Goal: Transaction & Acquisition: Purchase product/service

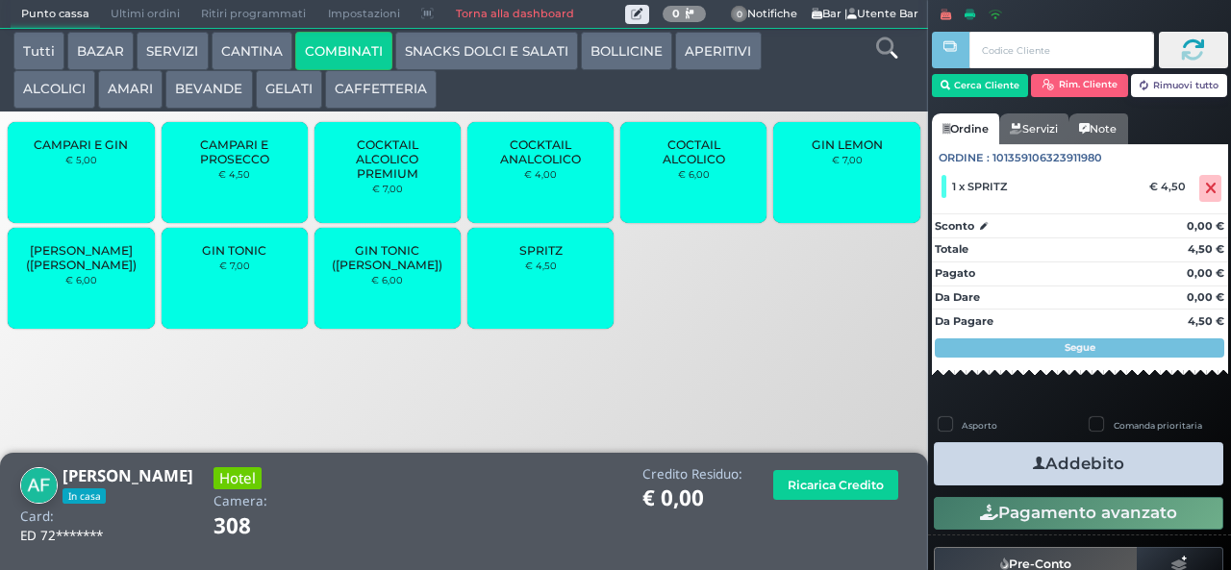
click at [1143, 452] on button "Addebito" at bounding box center [1078, 463] width 289 height 43
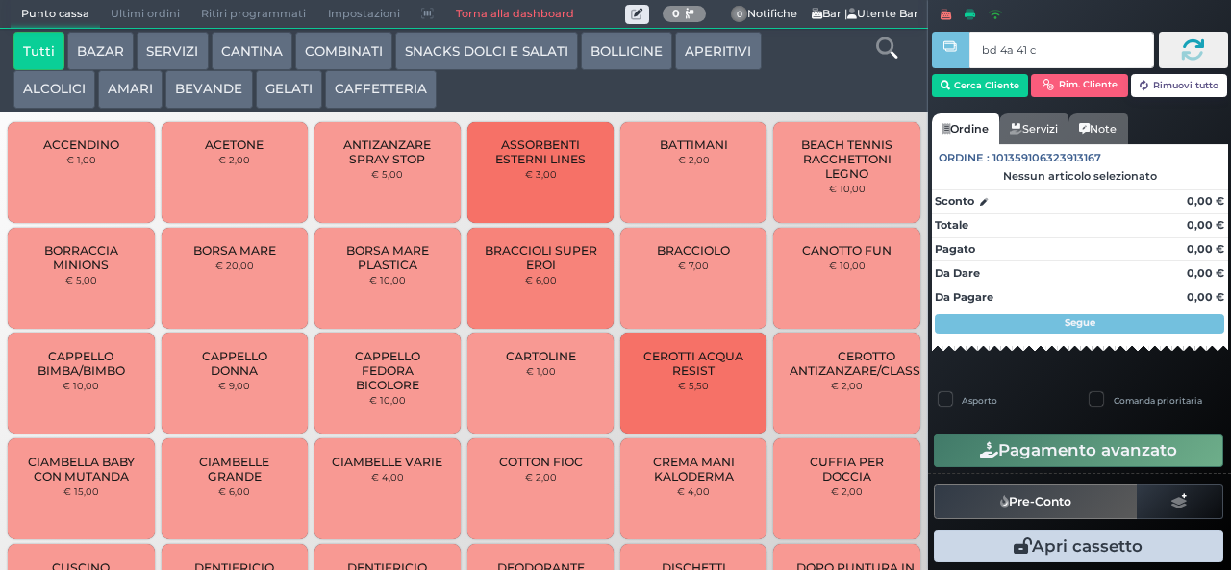
type input "bd 4a 41 c3"
click at [0, 0] on div at bounding box center [0, 0] width 0 height 0
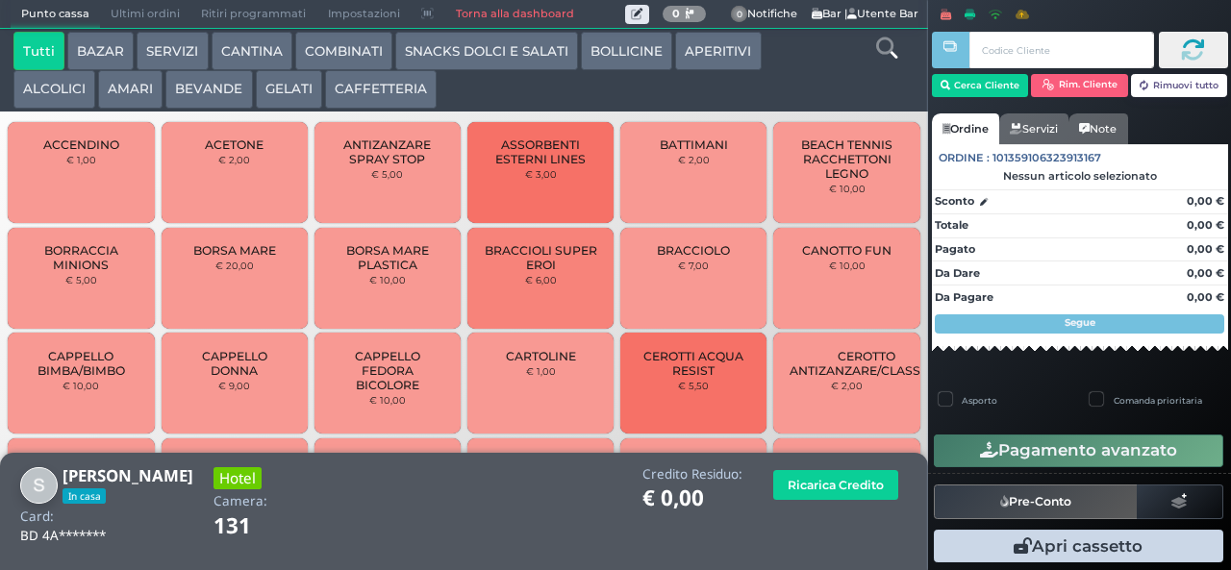
click at [727, 50] on button "APERITIVI" at bounding box center [718, 51] width 86 height 38
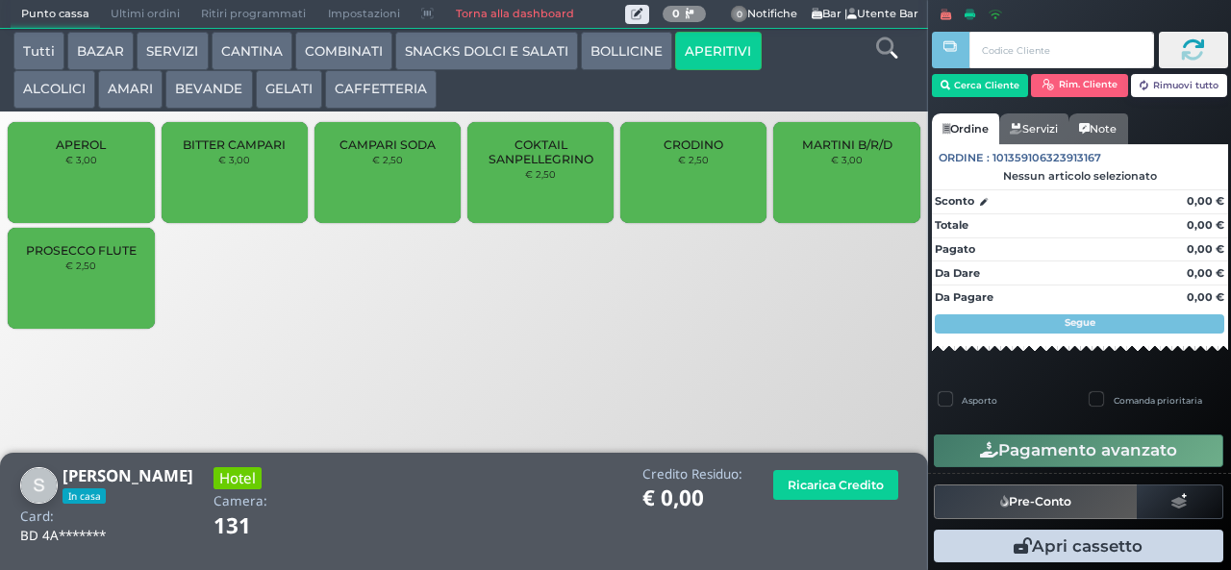
click at [676, 198] on div "CRODINO € 2,50" at bounding box center [693, 172] width 146 height 101
click at [689, 196] on div "CRODINO € 2,50" at bounding box center [693, 172] width 146 height 101
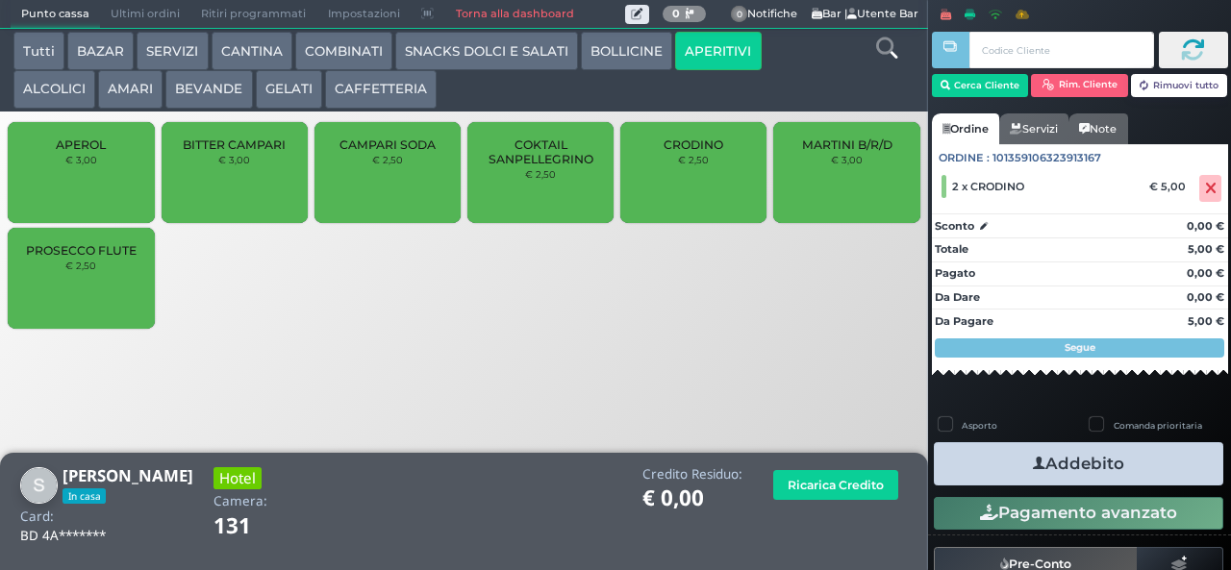
click at [1133, 468] on button "Addebito" at bounding box center [1078, 463] width 289 height 43
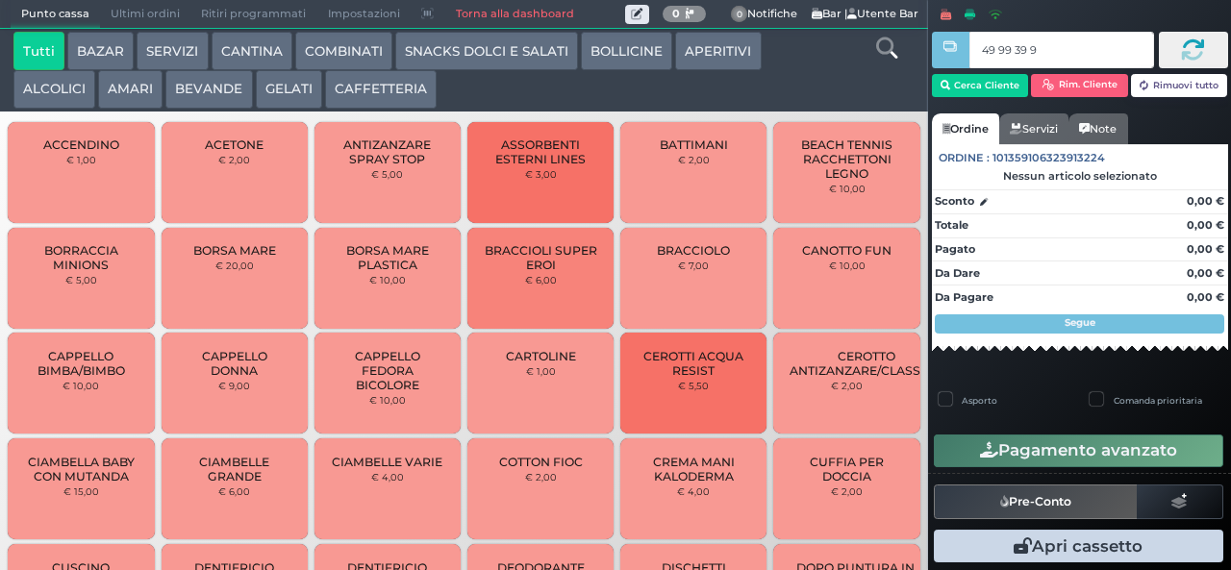
type input "49 99 39 95"
click at [403, 88] on button "CAFFETTERIA" at bounding box center [381, 89] width 112 height 38
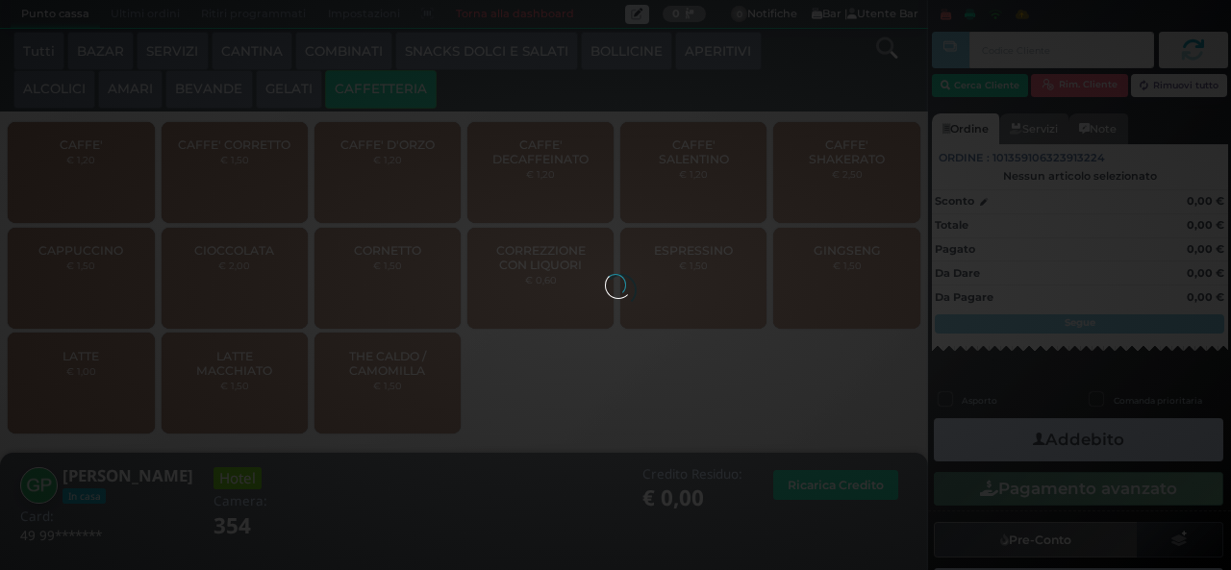
click at [275, 84] on button "GELATI" at bounding box center [289, 89] width 66 height 38
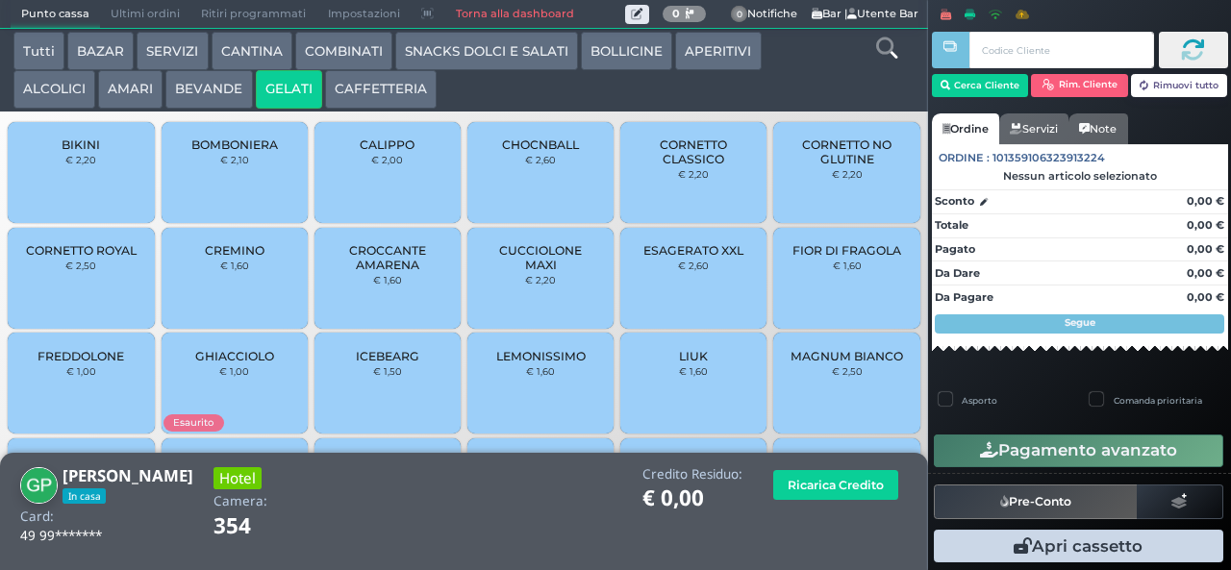
click at [200, 90] on button "BEVANDE" at bounding box center [208, 89] width 87 height 38
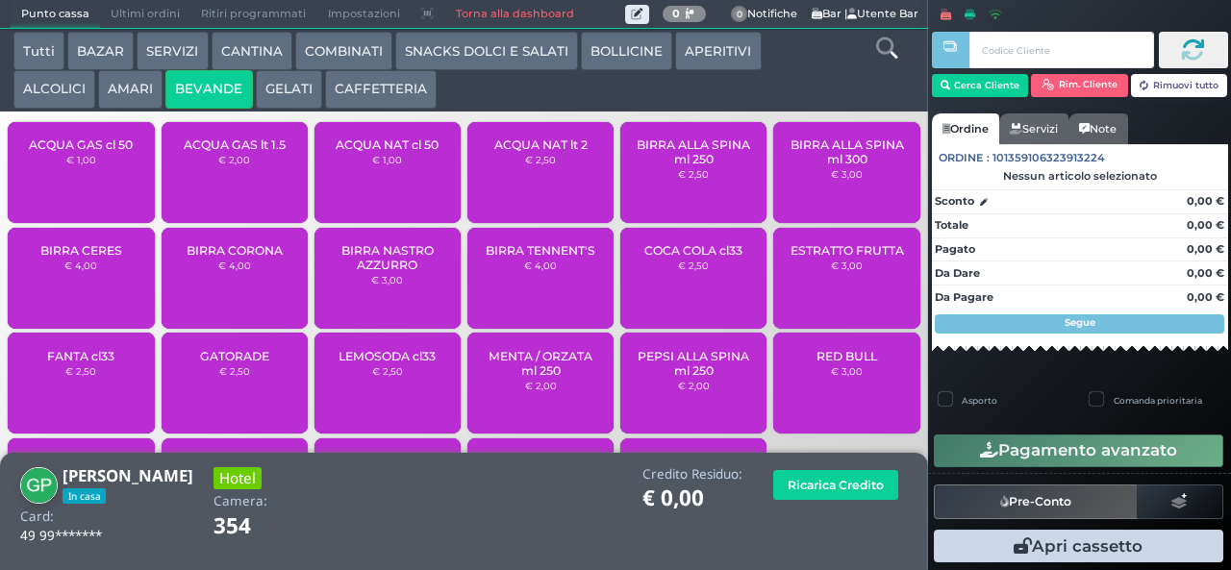
click at [102, 192] on div "ACQUA GAS cl 50 € 1,00" at bounding box center [81, 172] width 146 height 101
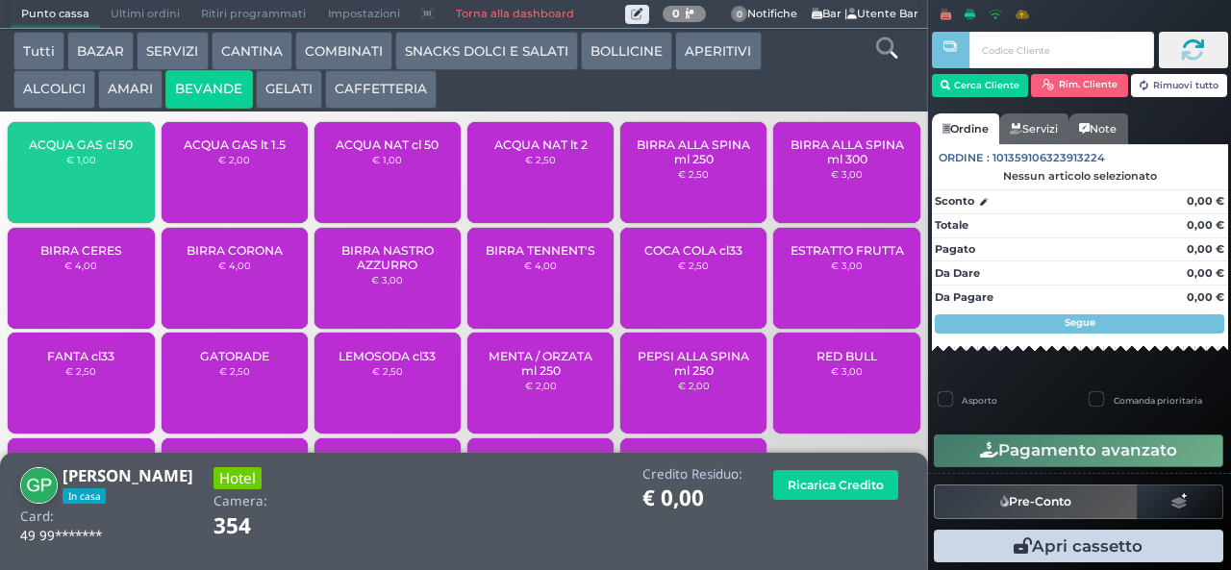
click at [94, 192] on div "ACQUA GAS cl 50 € 1,00" at bounding box center [81, 172] width 146 height 101
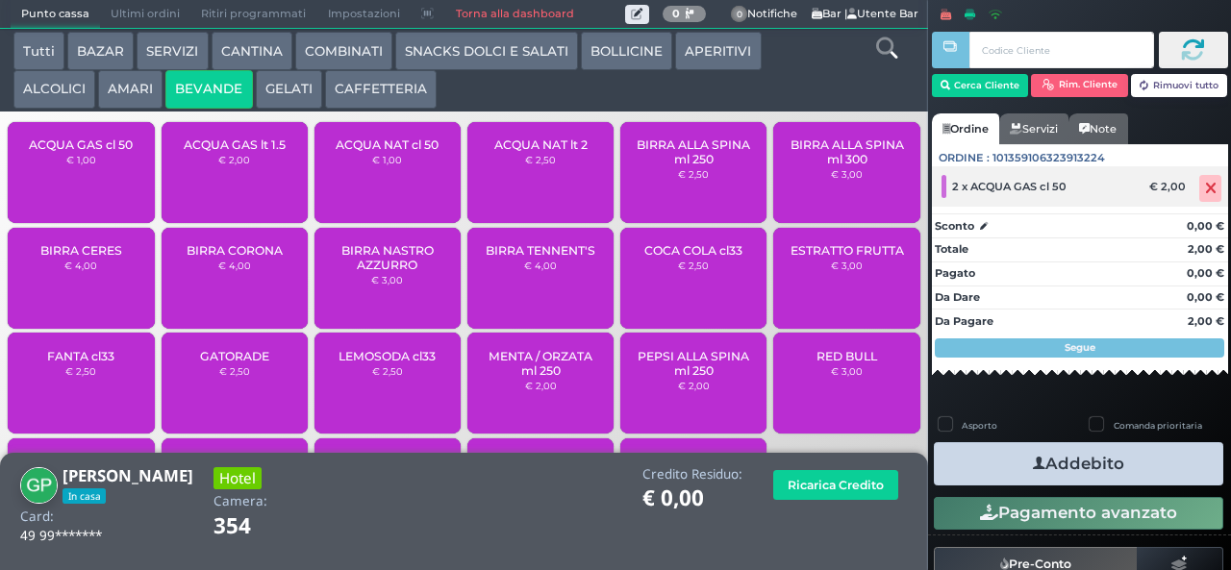
click at [1205, 189] on icon at bounding box center [1211, 189] width 12 height 1
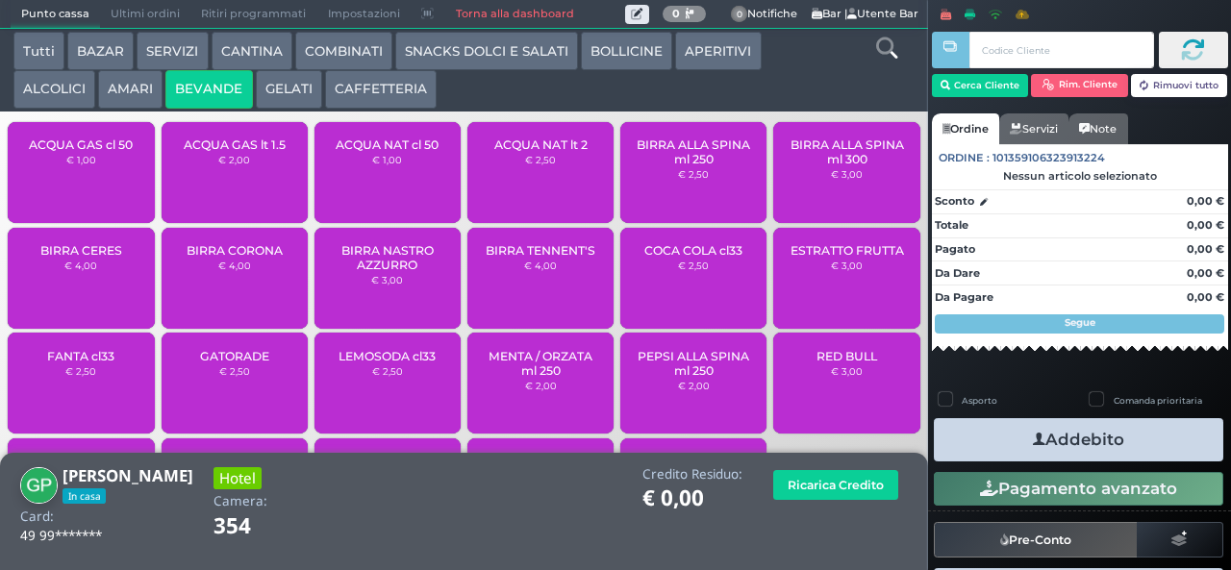
click at [258, 189] on div "ACQUA GAS lt 1.5 € 2,00" at bounding box center [235, 172] width 146 height 101
click at [264, 152] on span "ACQUA GAS lt 1.5" at bounding box center [235, 145] width 102 height 14
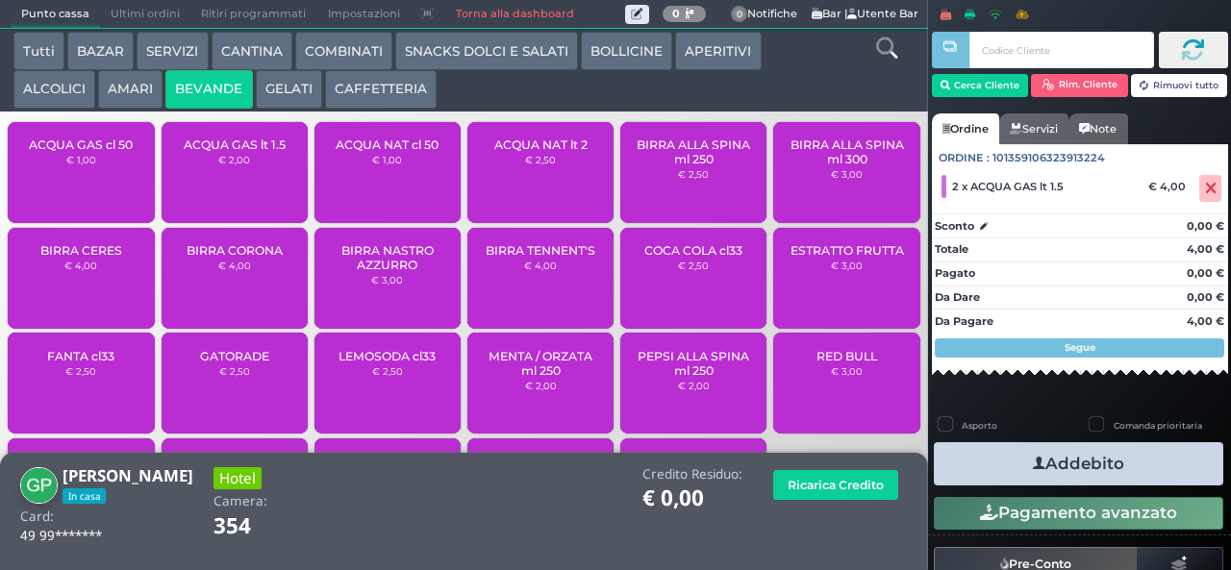
click at [1139, 485] on button "Addebito" at bounding box center [1078, 463] width 289 height 43
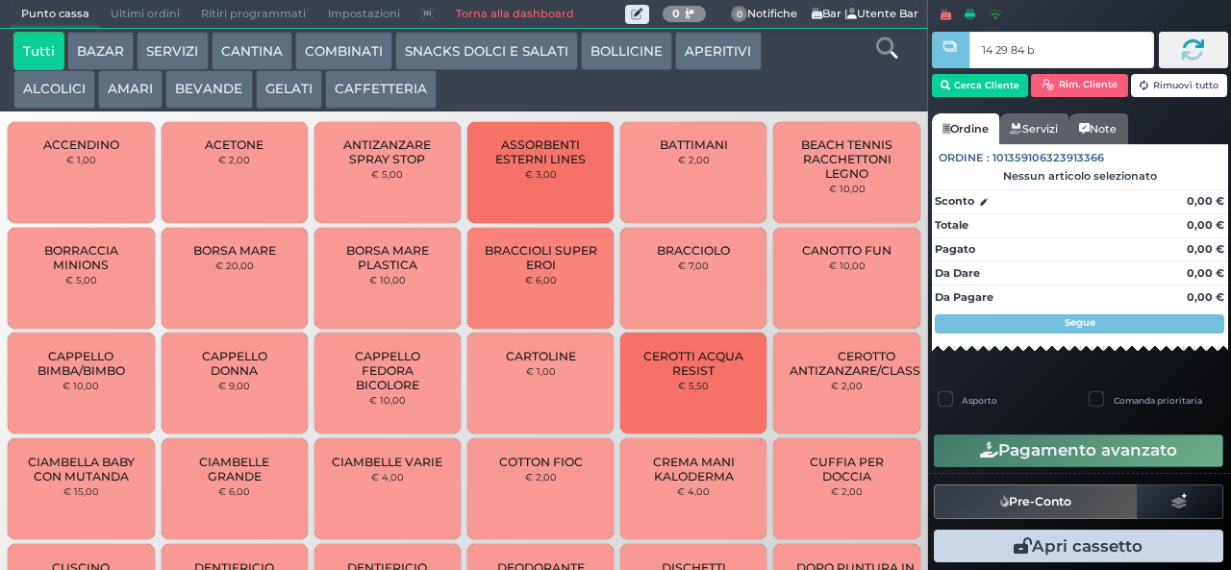
type input "14 29 84 b0"
click at [0, 0] on div at bounding box center [0, 0] width 0 height 0
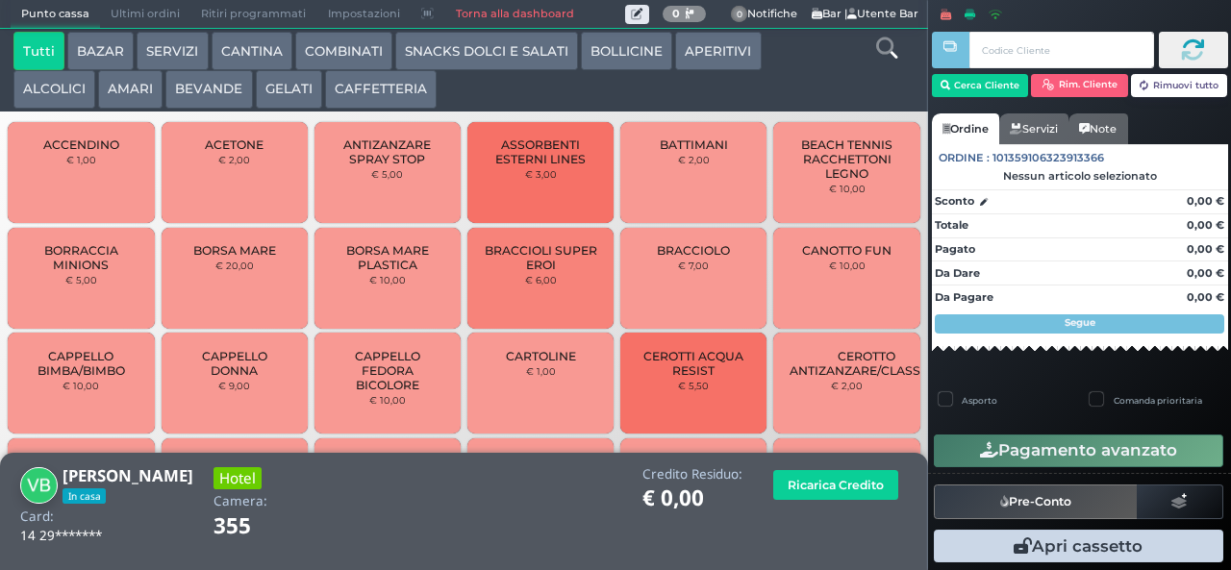
click at [465, 54] on button "SNACKS DOLCI E SALATI" at bounding box center [486, 51] width 183 height 38
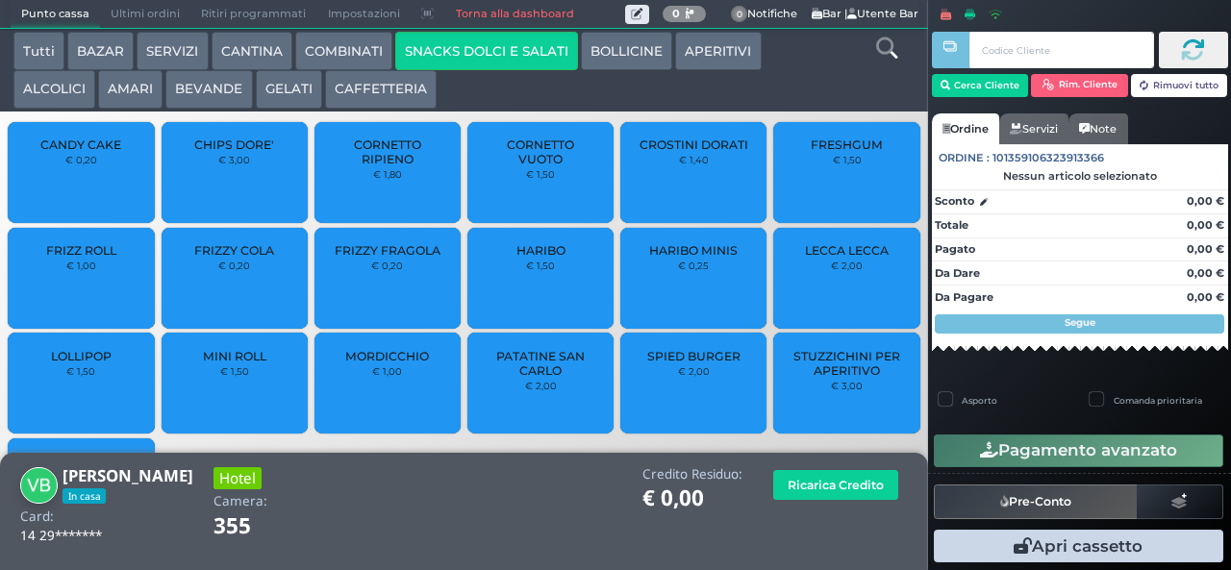
click at [348, 43] on button "COMBINATI" at bounding box center [343, 51] width 97 height 38
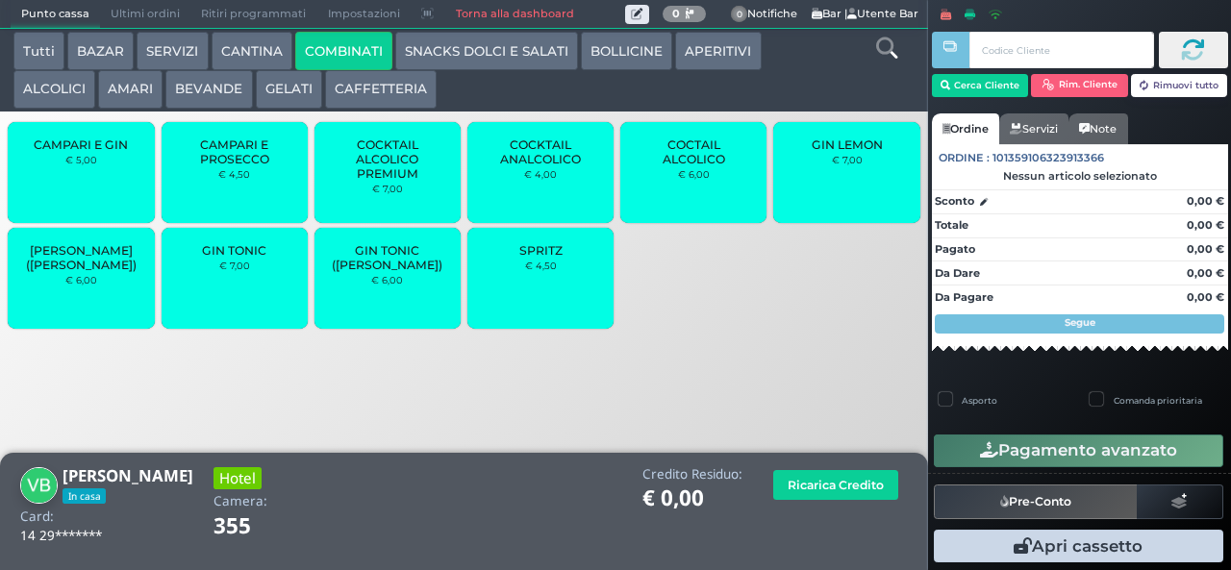
click at [494, 70] on button "SNACKS DOLCI E SALATI" at bounding box center [486, 51] width 183 height 38
click at [640, 483] on div "Credito Residuo: € 0,00" at bounding box center [693, 491] width 120 height 49
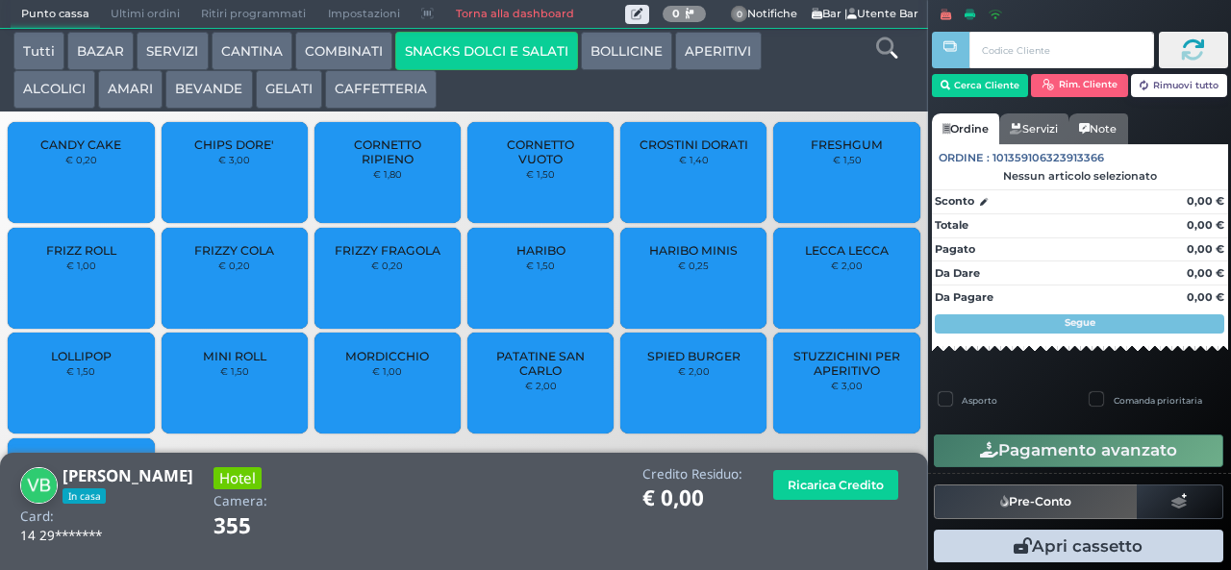
click at [352, 74] on button "CAFFETTERIA" at bounding box center [381, 89] width 112 height 38
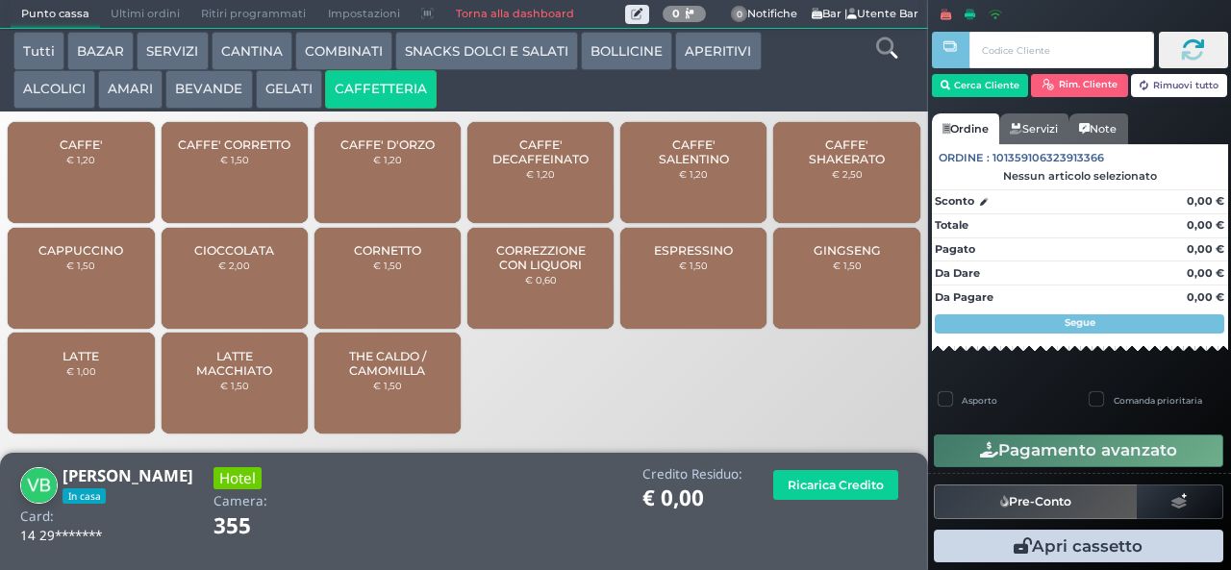
click at [374, 48] on button "COMBINATI" at bounding box center [343, 51] width 97 height 38
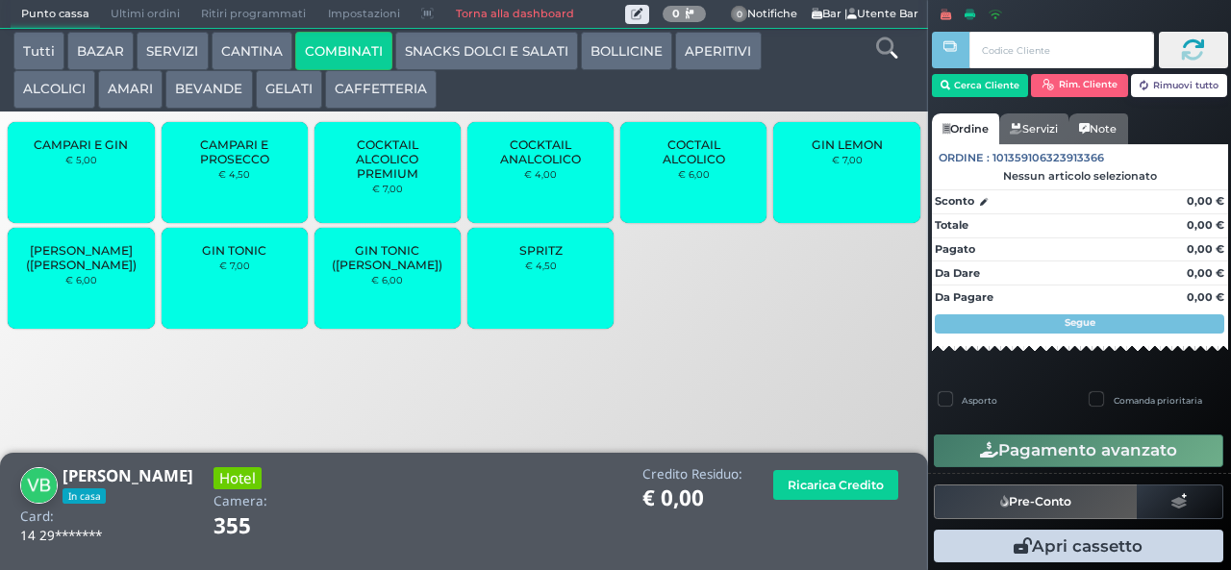
click at [576, 286] on div "SPRITZ € 4,50" at bounding box center [540, 278] width 146 height 101
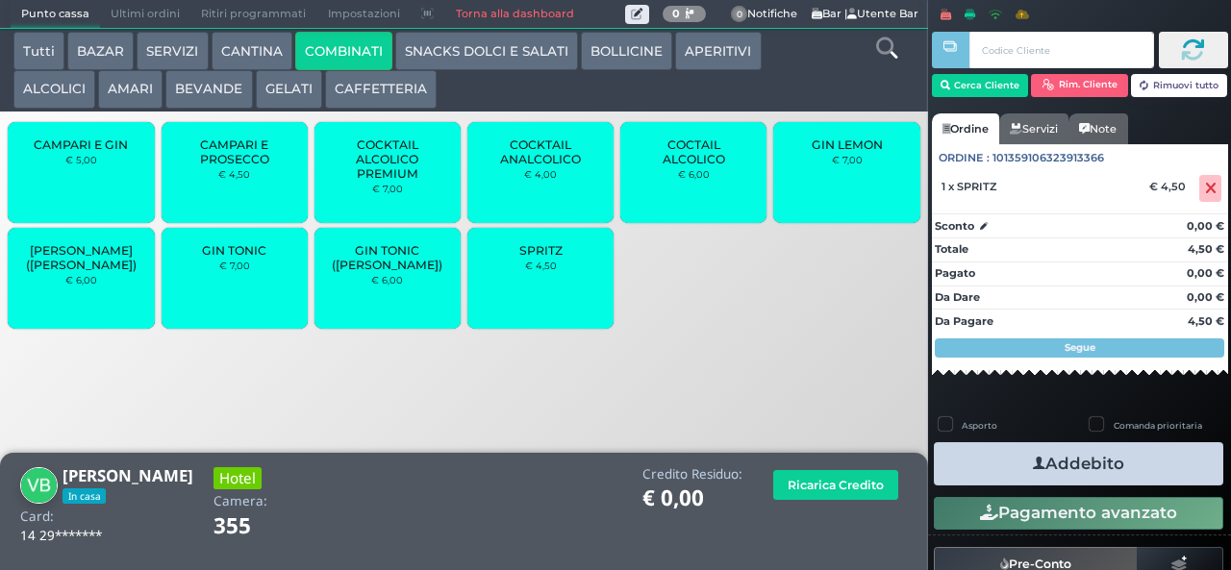
click at [1104, 458] on button "Addebito" at bounding box center [1078, 463] width 289 height 43
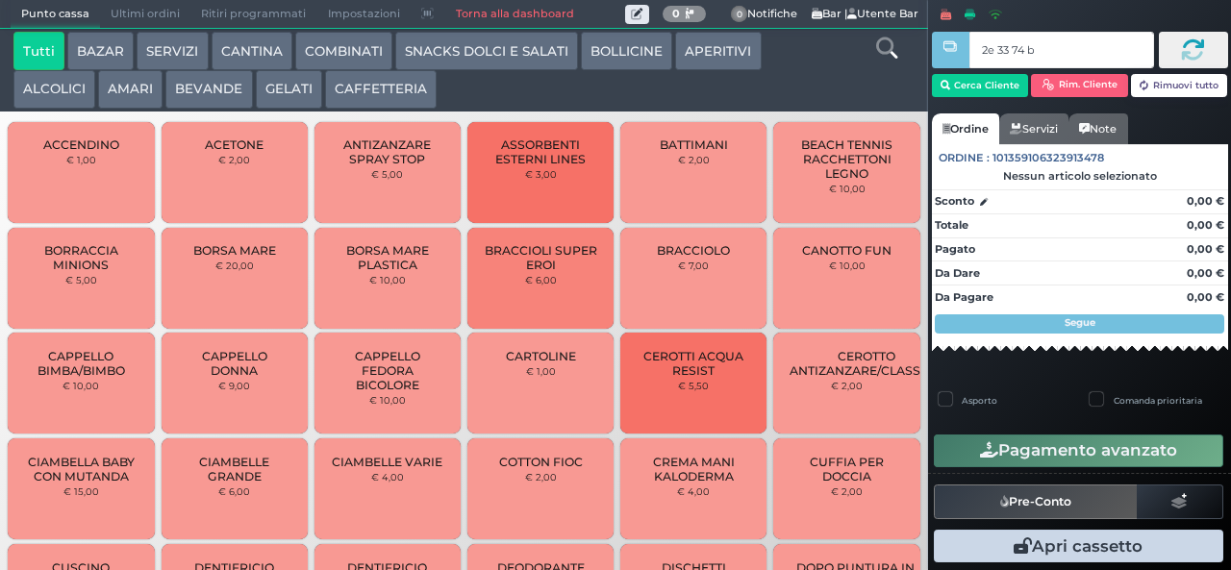
type input "2e 33 74 b9"
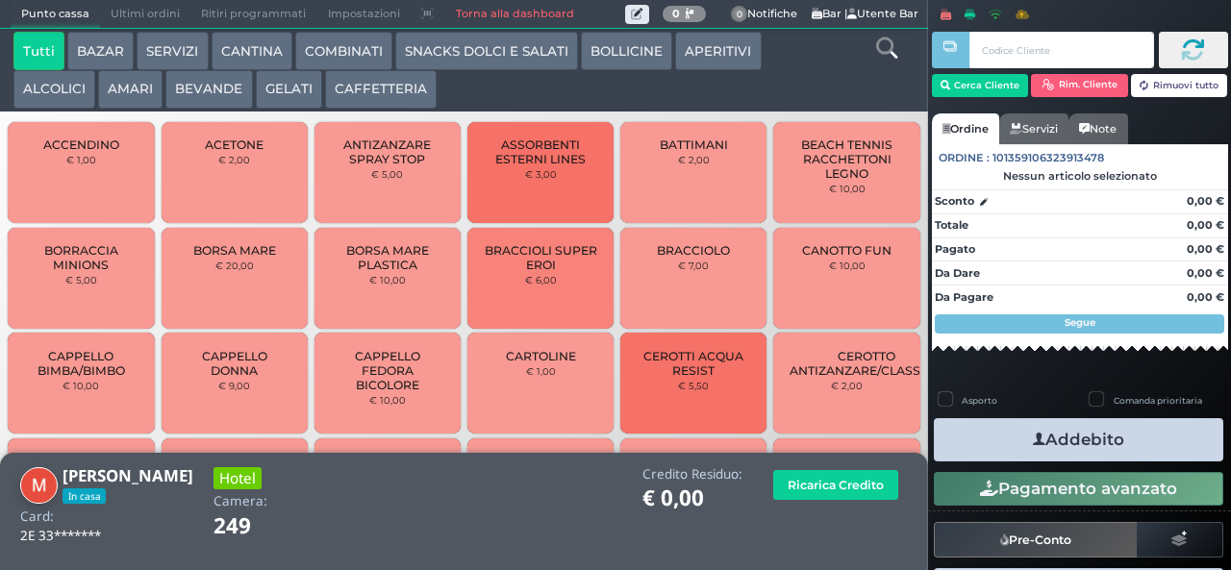
click at [340, 48] on button "COMBINATI" at bounding box center [343, 51] width 97 height 38
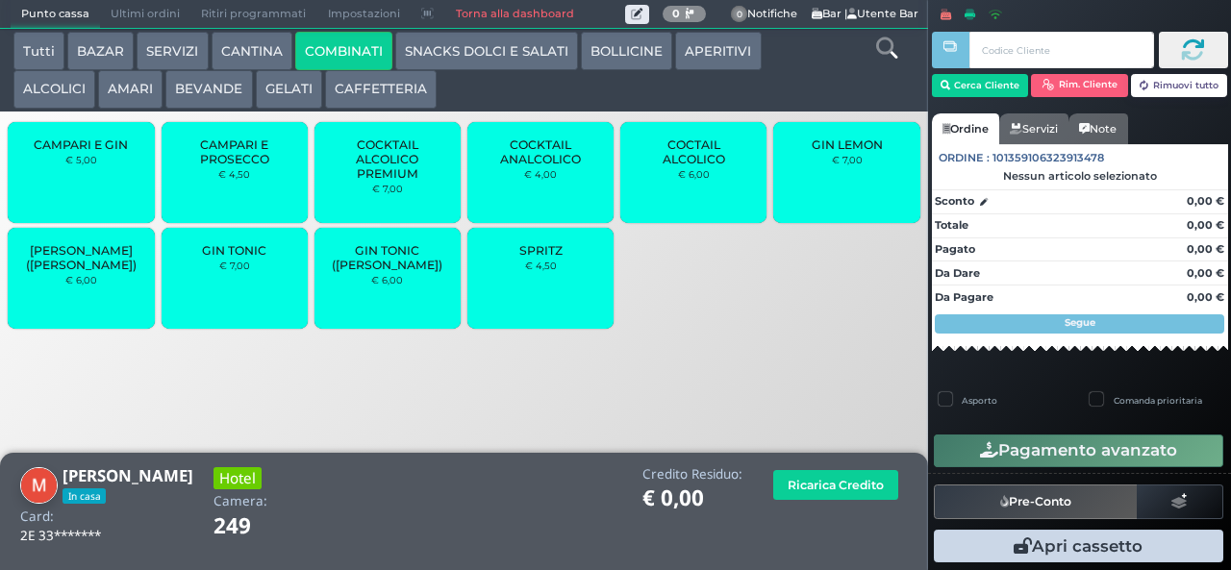
click at [369, 181] on span "COCKTAIL ALCOLICO PREMIUM" at bounding box center [388, 159] width 114 height 43
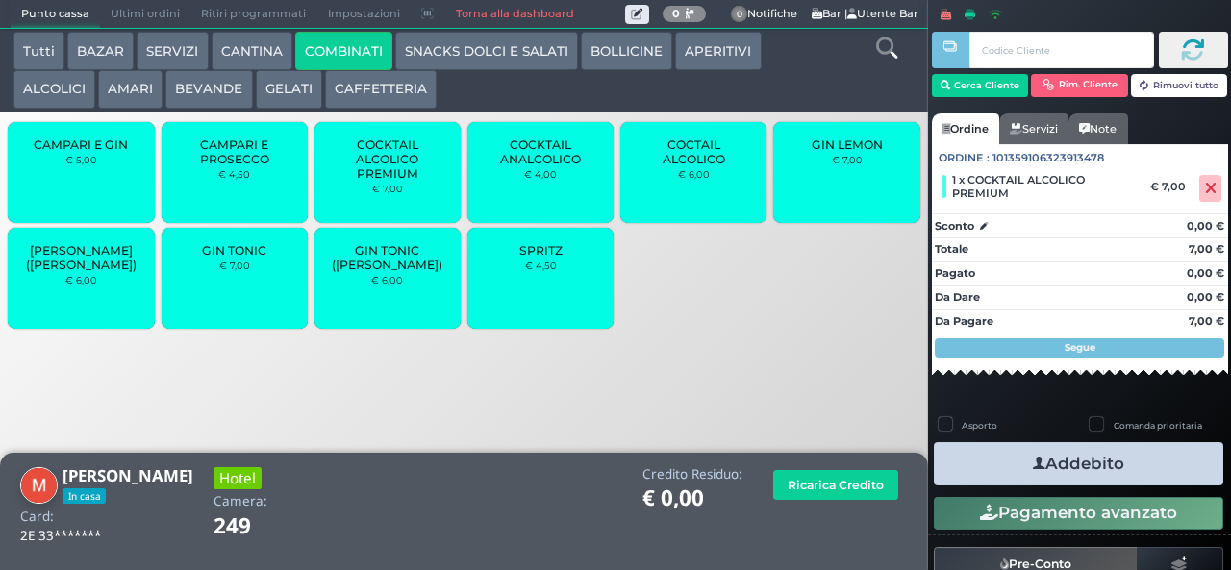
click at [1004, 466] on button "Addebito" at bounding box center [1078, 463] width 289 height 43
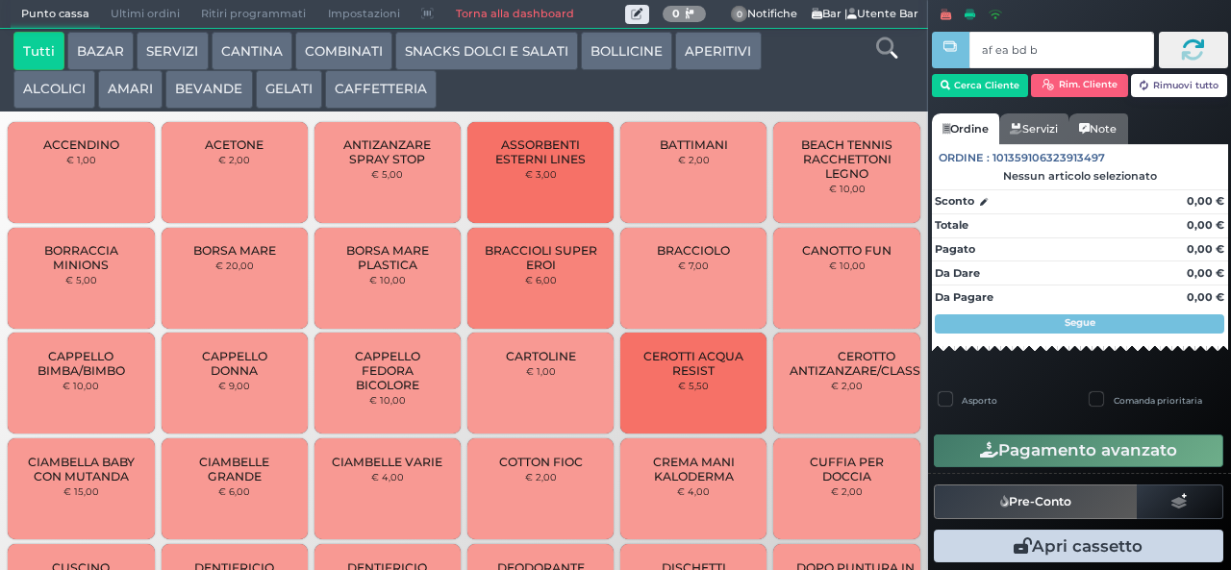
type input "af ea bd b9"
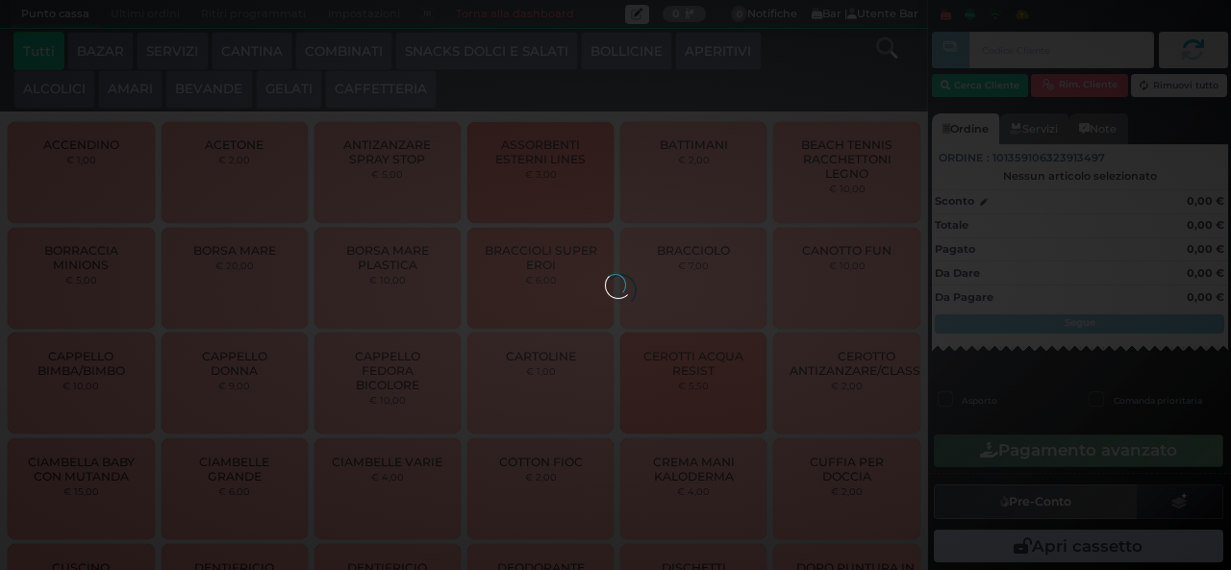
click at [605, 274] on div at bounding box center [615, 284] width 21 height 21
click at [506, 69] on button "SNACKS DOLCI E SALATI" at bounding box center [486, 51] width 183 height 38
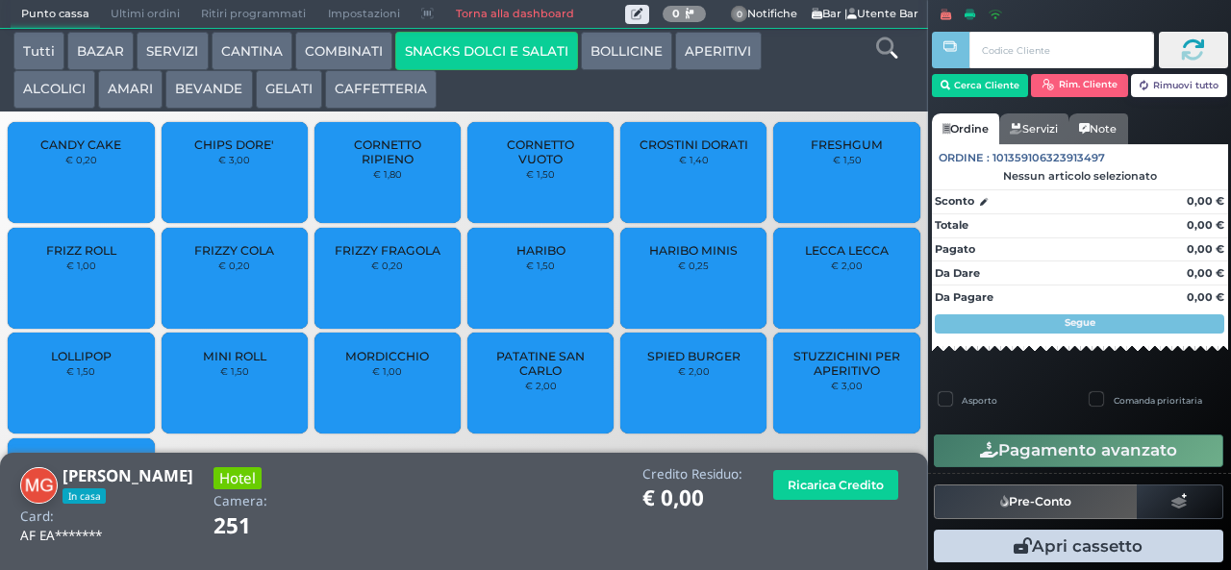
click at [232, 165] on small "€ 3,00" at bounding box center [234, 160] width 32 height 12
click at [242, 152] on span "CHIPS DORE'" at bounding box center [234, 145] width 80 height 14
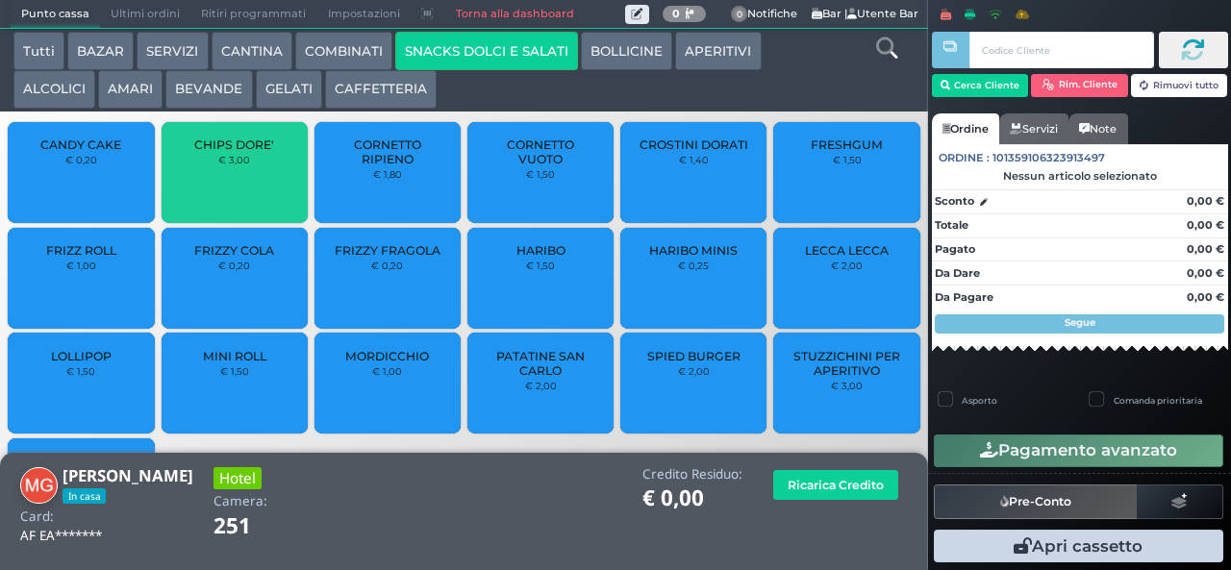
click at [248, 152] on span "CHIPS DORE'" at bounding box center [234, 145] width 80 height 14
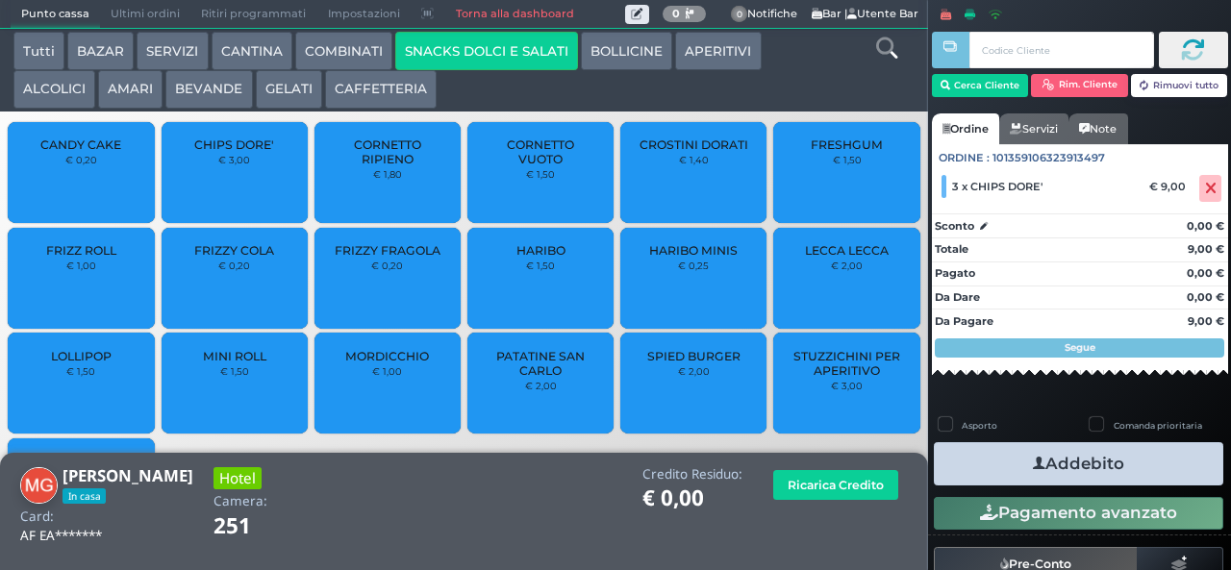
click at [403, 94] on button "CAFFETTERIA" at bounding box center [381, 89] width 112 height 38
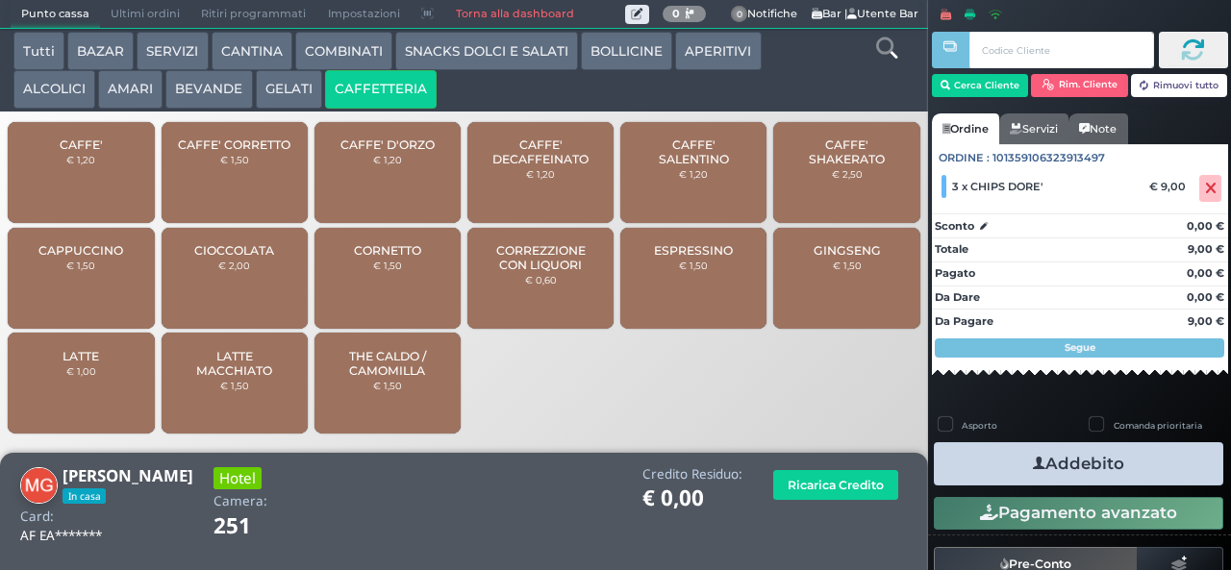
click at [349, 53] on button "COMBINATI" at bounding box center [343, 51] width 97 height 38
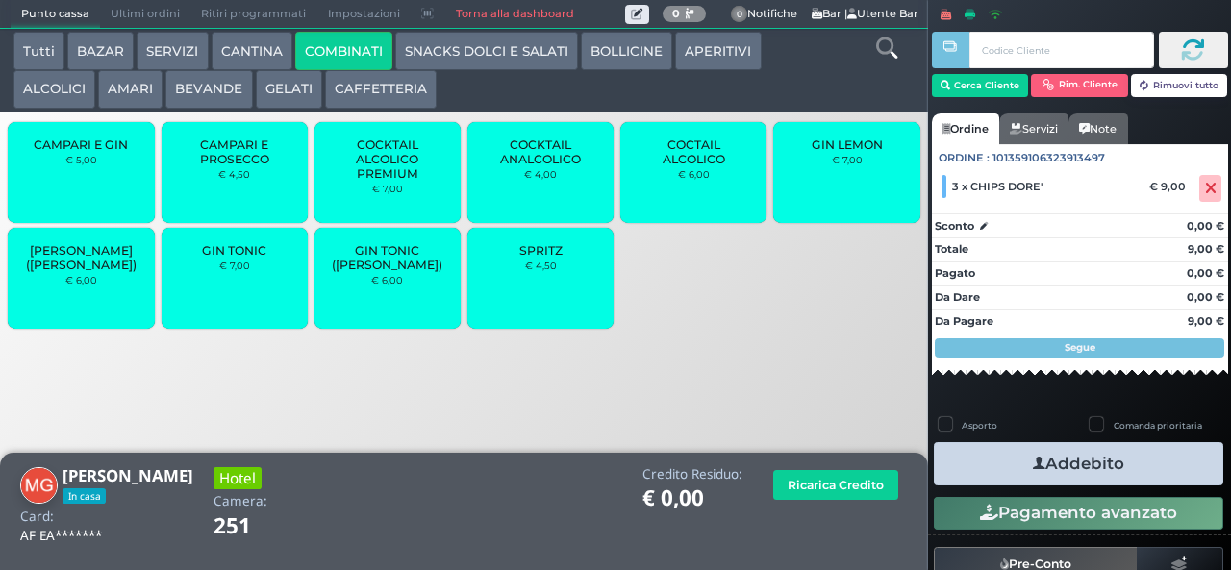
click at [523, 289] on div "SPRITZ € 4,50" at bounding box center [540, 278] width 146 height 101
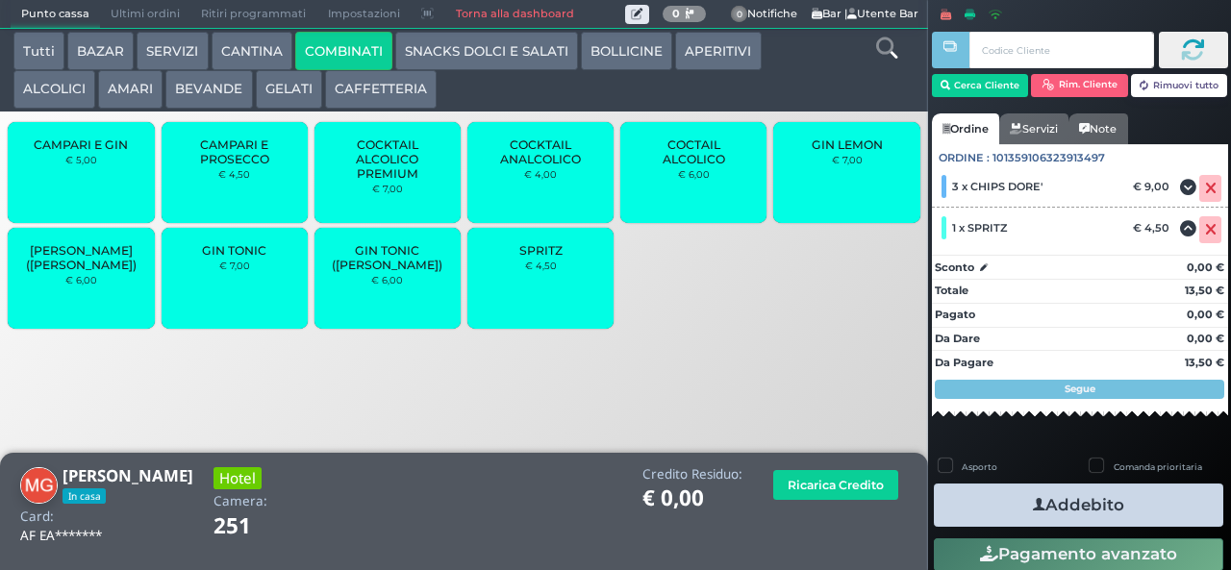
click at [1158, 495] on button "Addebito" at bounding box center [1078, 505] width 289 height 43
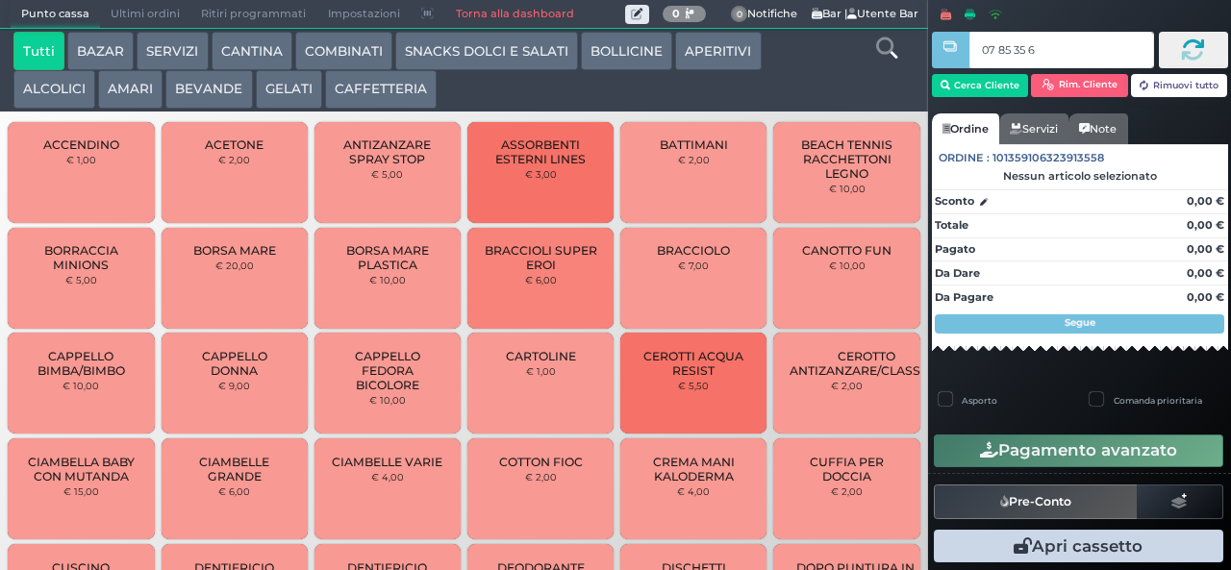
type input "07 85 35 67"
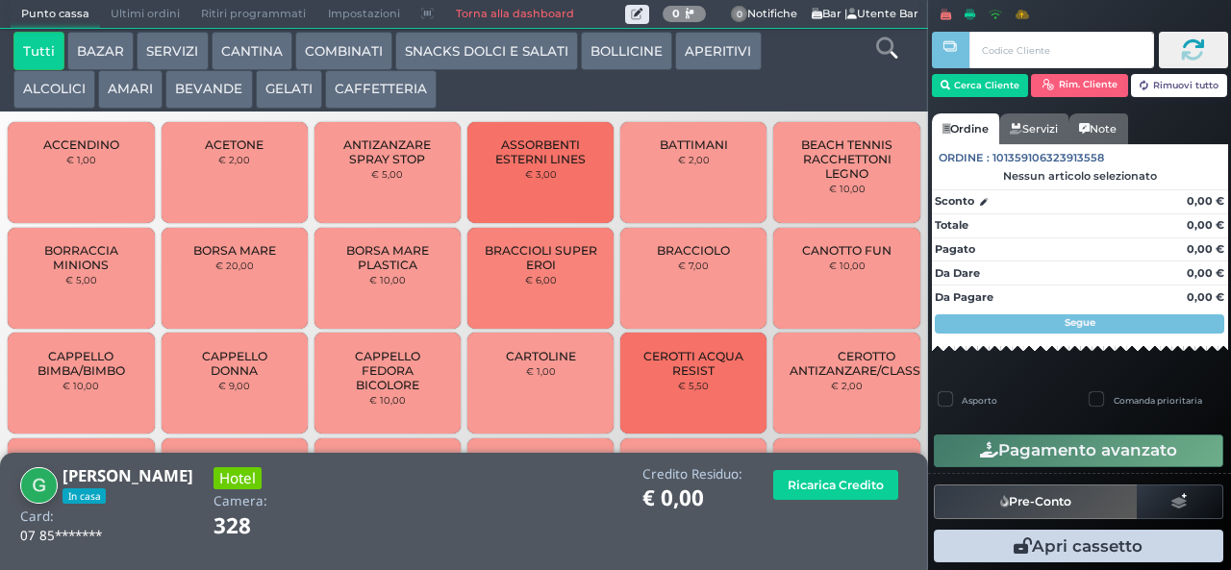
click at [269, 95] on button "GELATI" at bounding box center [289, 89] width 66 height 38
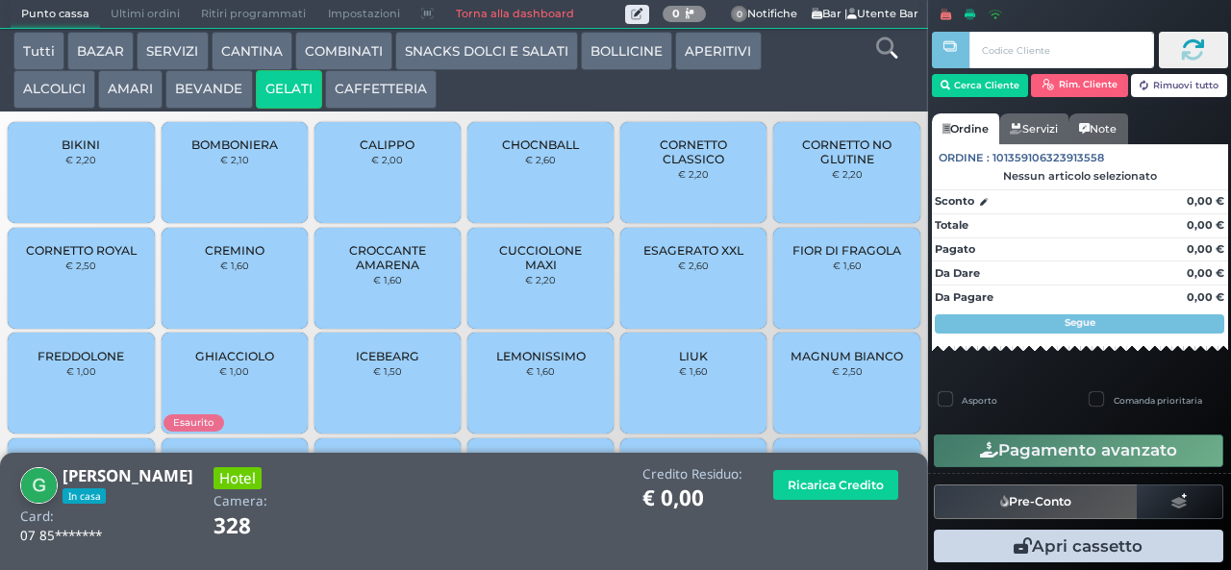
click at [802, 289] on div "FIOR DI FRAGOLA € 1,60" at bounding box center [846, 278] width 146 height 101
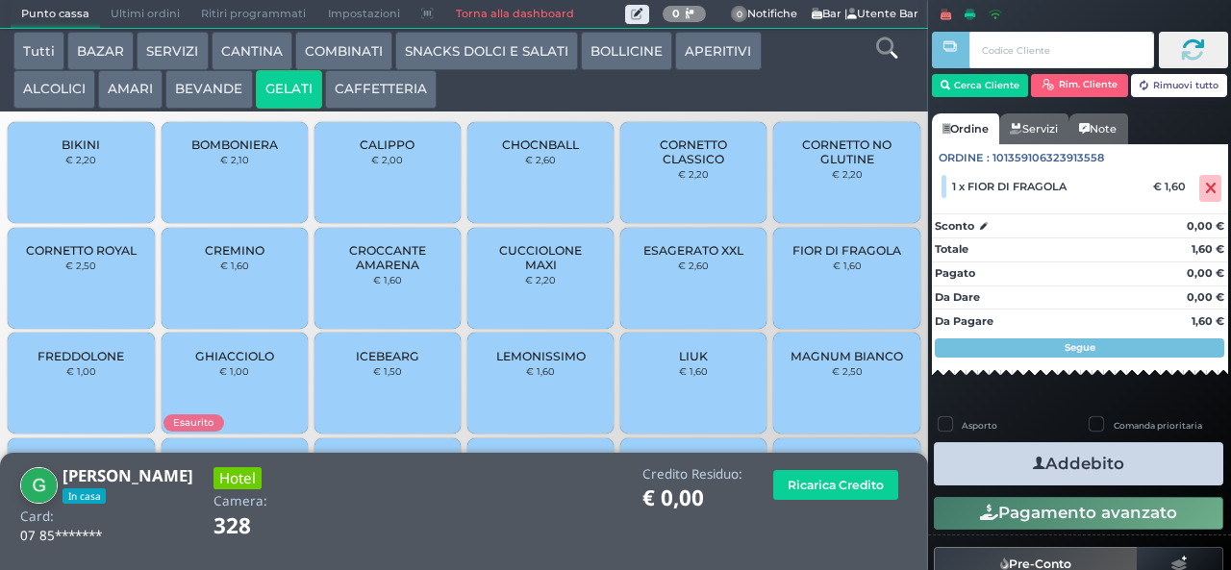
click at [1002, 469] on button "Addebito" at bounding box center [1078, 463] width 289 height 43
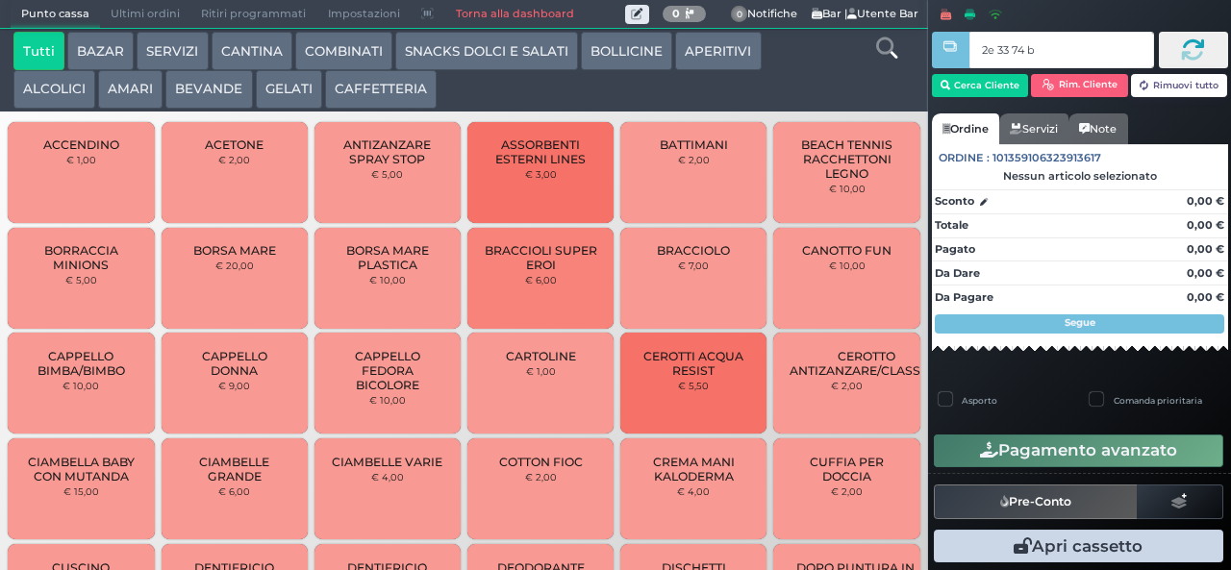
type input "2e 33 74 b9"
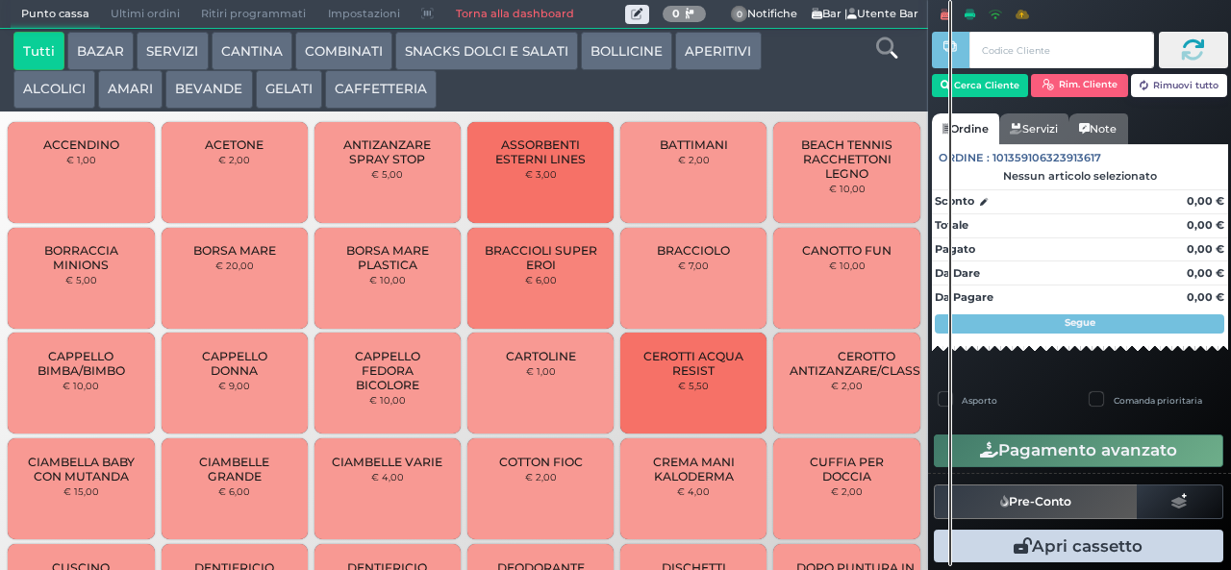
click at [0, 0] on div at bounding box center [0, 0] width 0 height 0
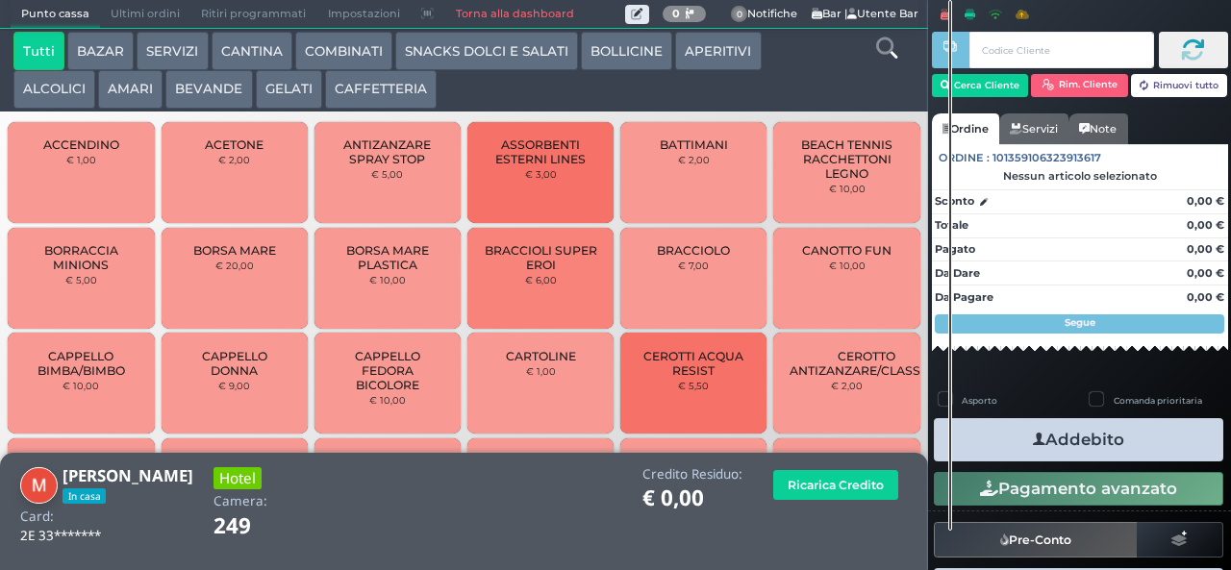
click at [304, 95] on button "GELATI" at bounding box center [289, 89] width 66 height 38
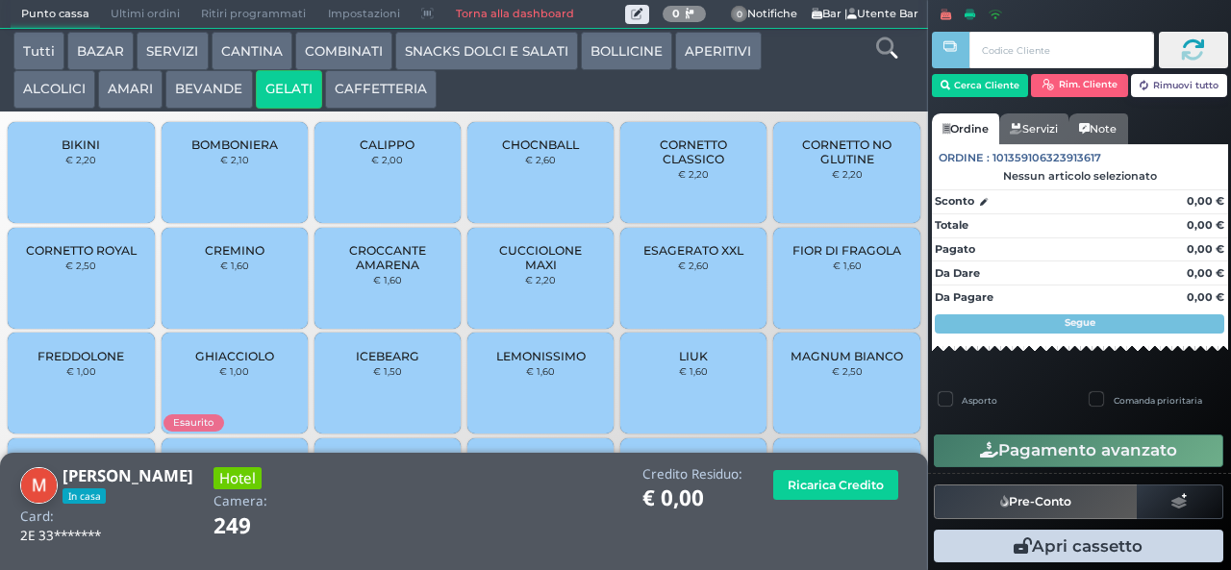
click at [712, 166] on span "CORNETTO CLASSICO" at bounding box center [694, 152] width 114 height 29
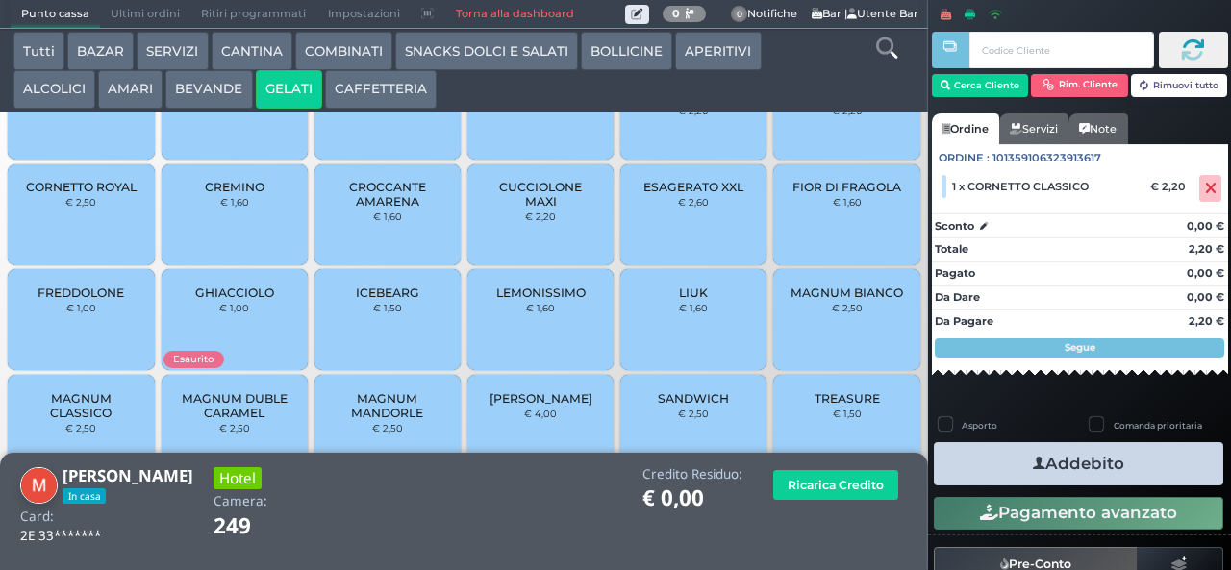
scroll to position [128, 0]
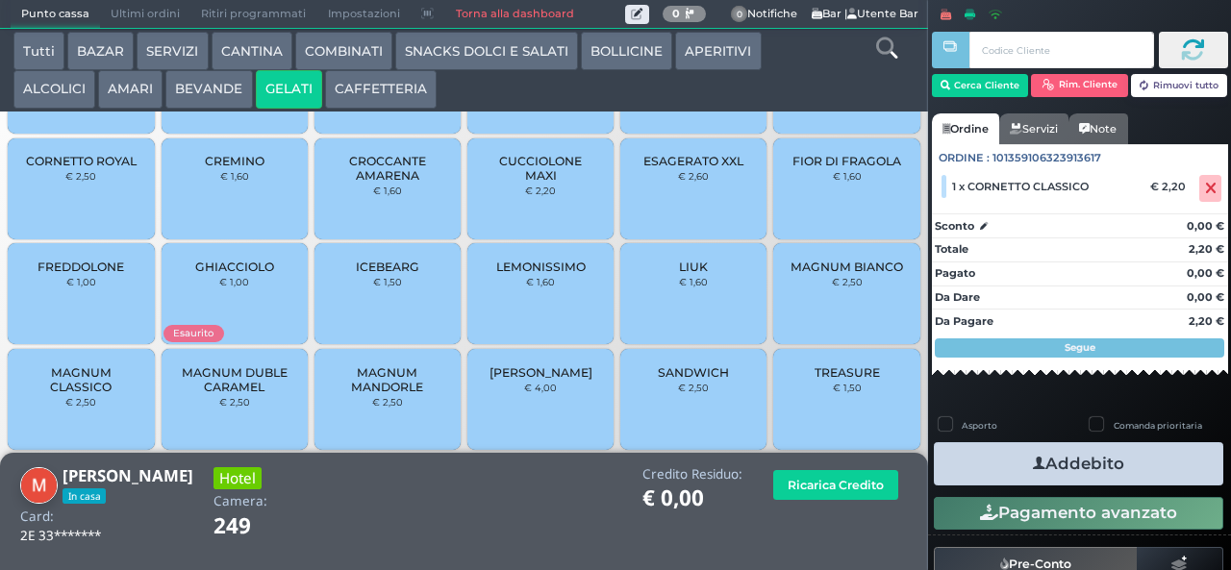
click at [403, 183] on span "CROCCANTE AMARENA" at bounding box center [388, 168] width 114 height 29
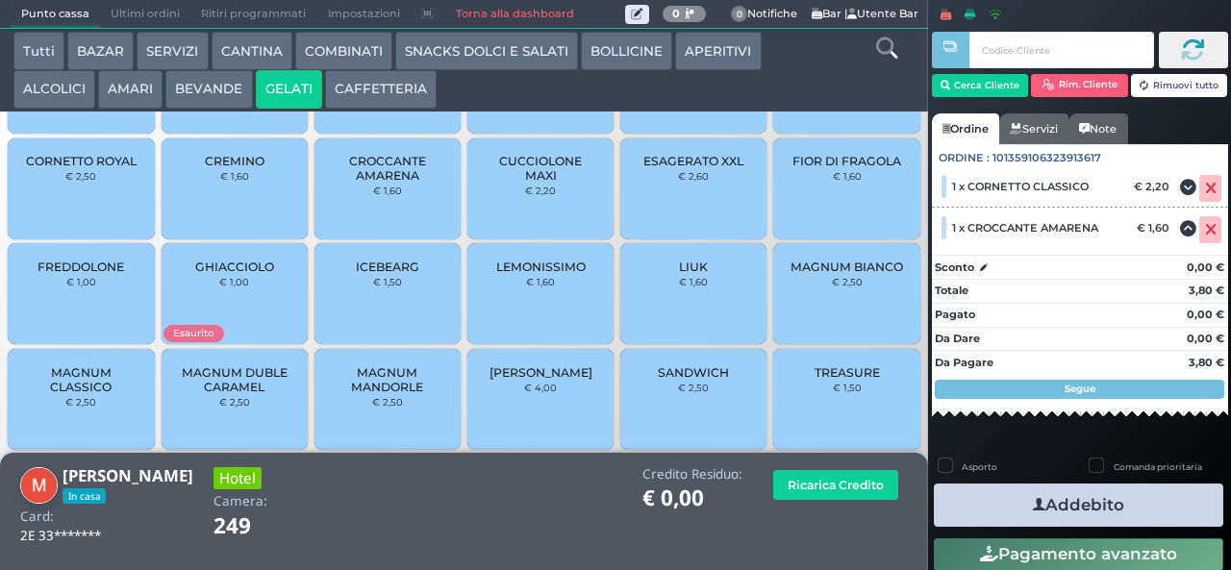
click at [362, 52] on button "COMBINATI" at bounding box center [343, 51] width 97 height 38
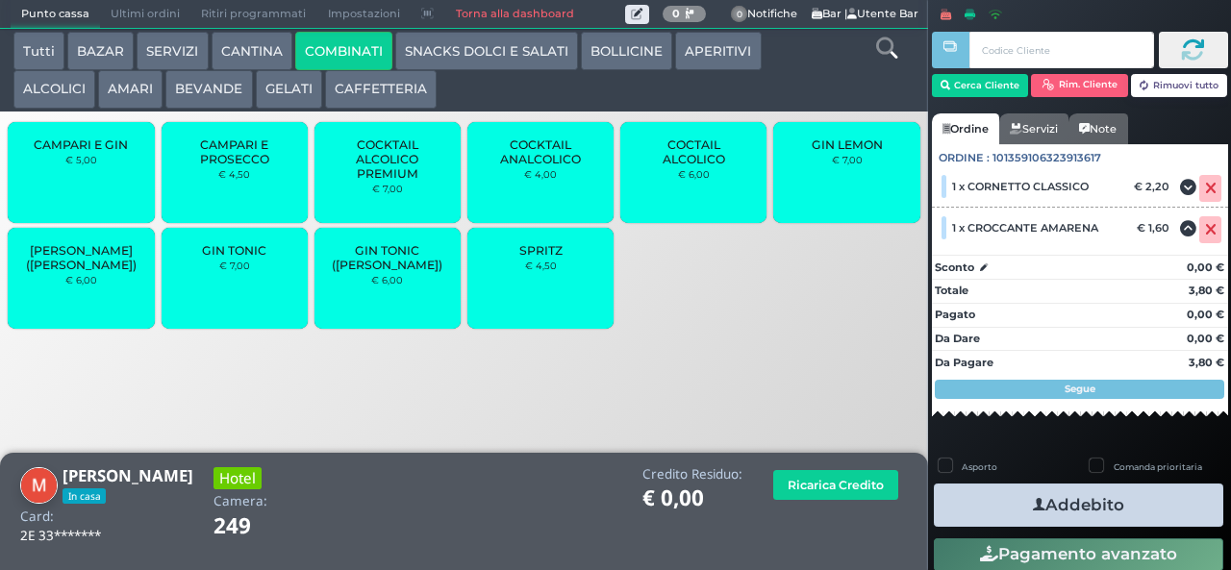
click at [410, 181] on span "COCKTAIL ALCOLICO PREMIUM" at bounding box center [388, 159] width 114 height 43
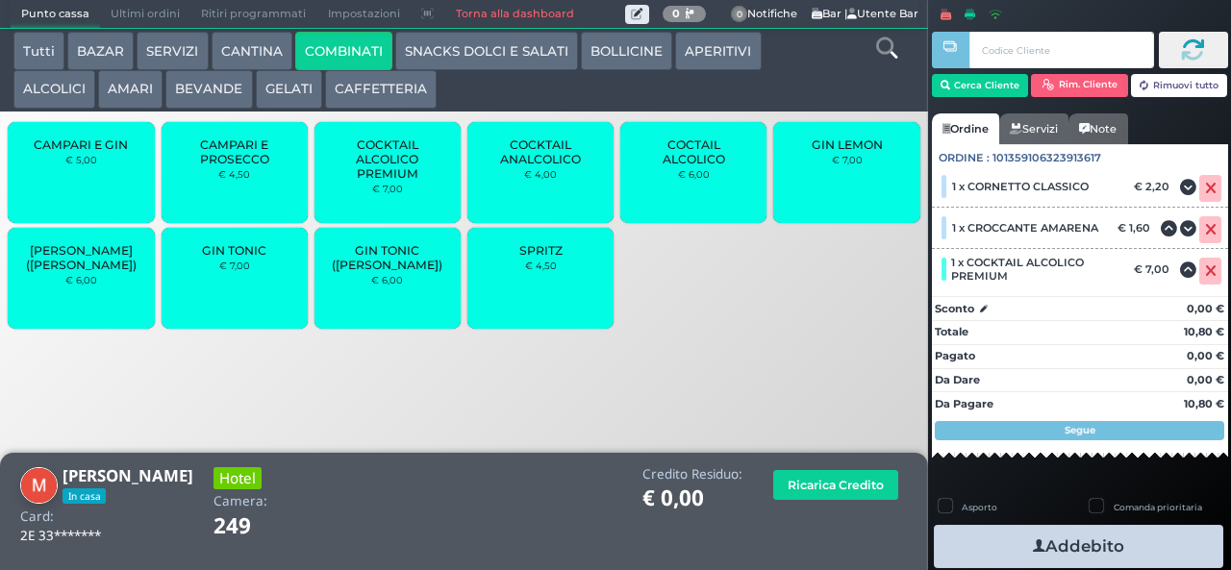
click at [1063, 552] on button "Addebito" at bounding box center [1078, 546] width 289 height 43
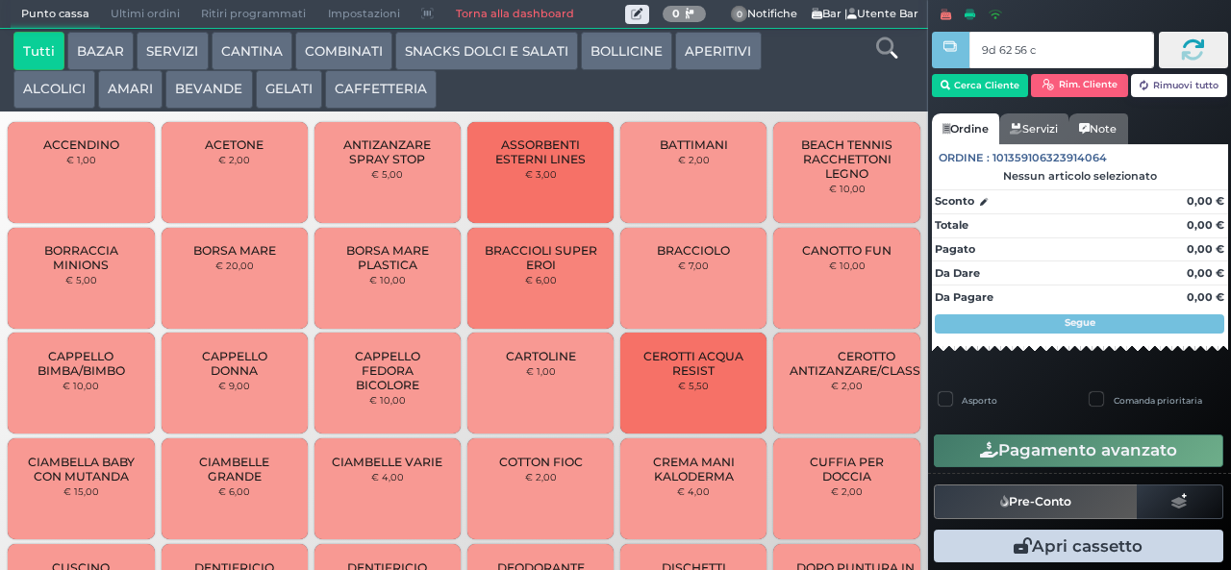
type input "9d 62 56 c3"
click at [381, 49] on button "COMBINATI" at bounding box center [343, 51] width 97 height 38
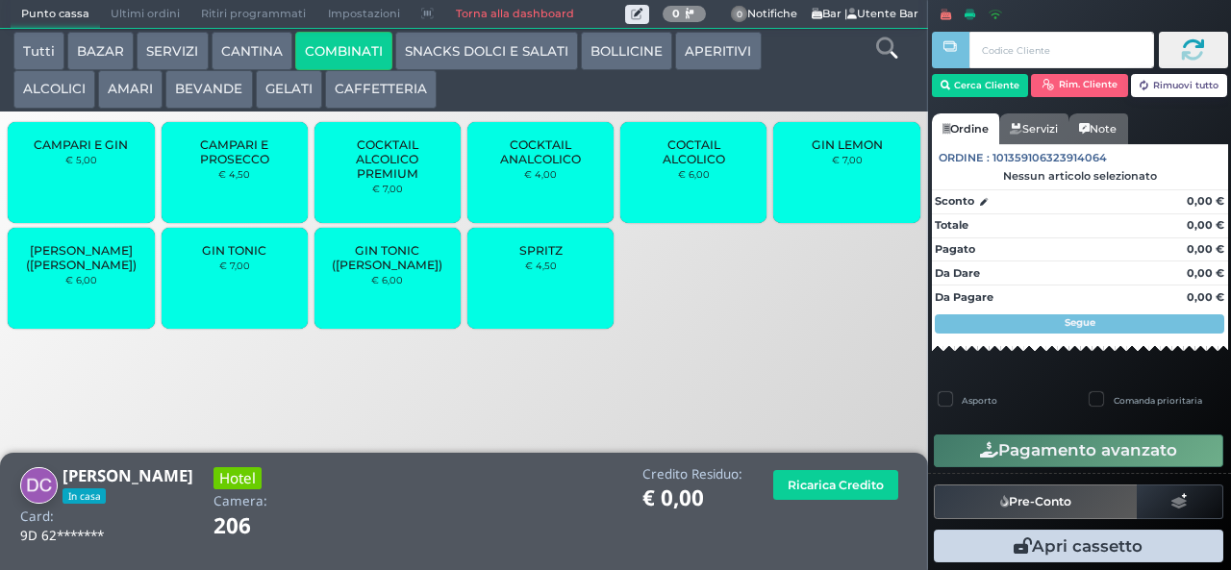
click at [529, 258] on span "SPRITZ" at bounding box center [540, 250] width 43 height 14
click at [527, 258] on span "SPRITZ" at bounding box center [540, 250] width 43 height 14
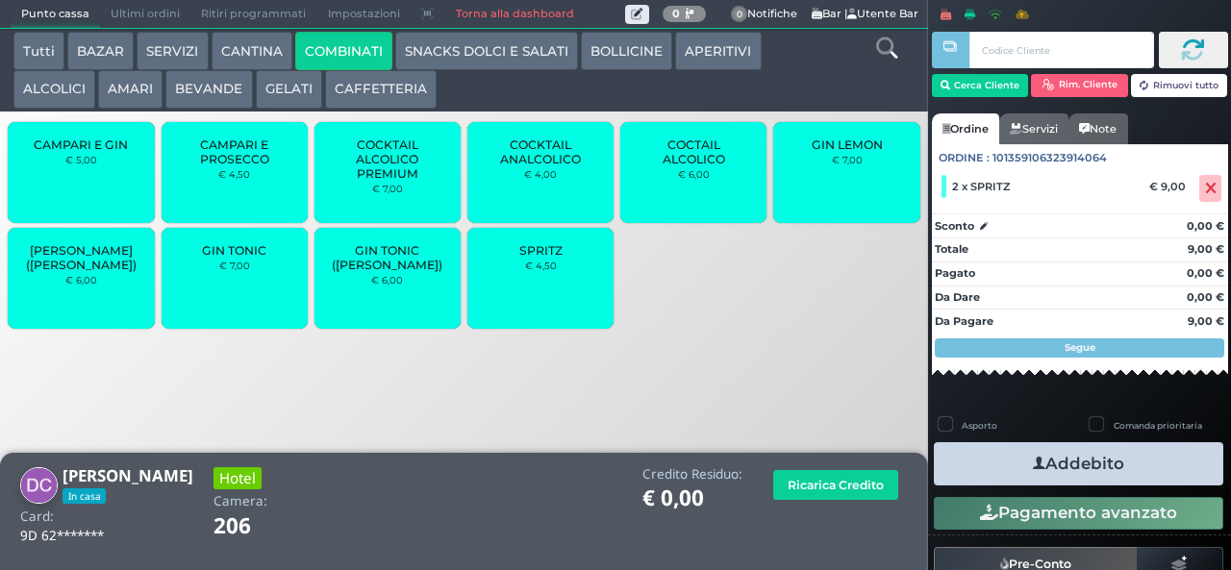
click at [1134, 472] on button "Addebito" at bounding box center [1078, 463] width 289 height 43
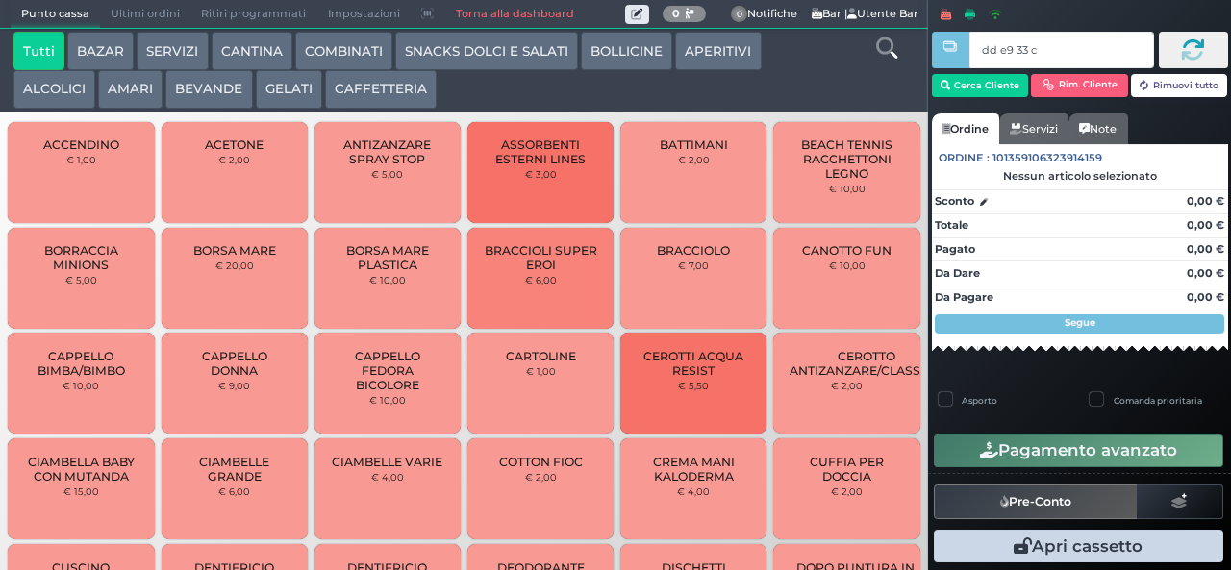
type input "dd e9 33 c3"
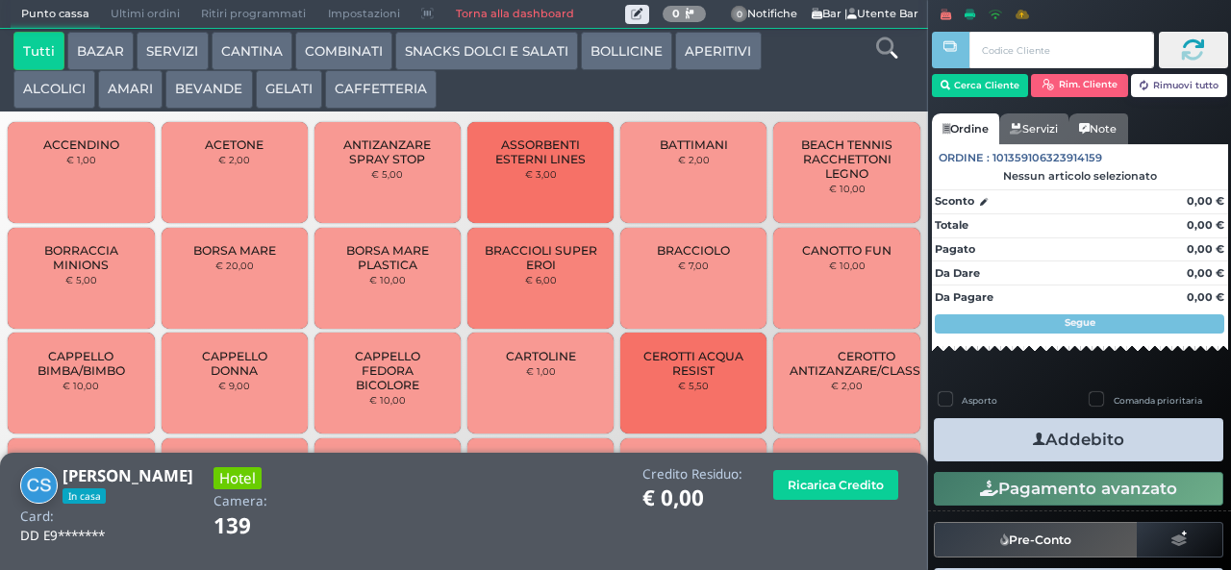
click at [484, 39] on button "SNACKS DOLCI E SALATI" at bounding box center [486, 51] width 183 height 38
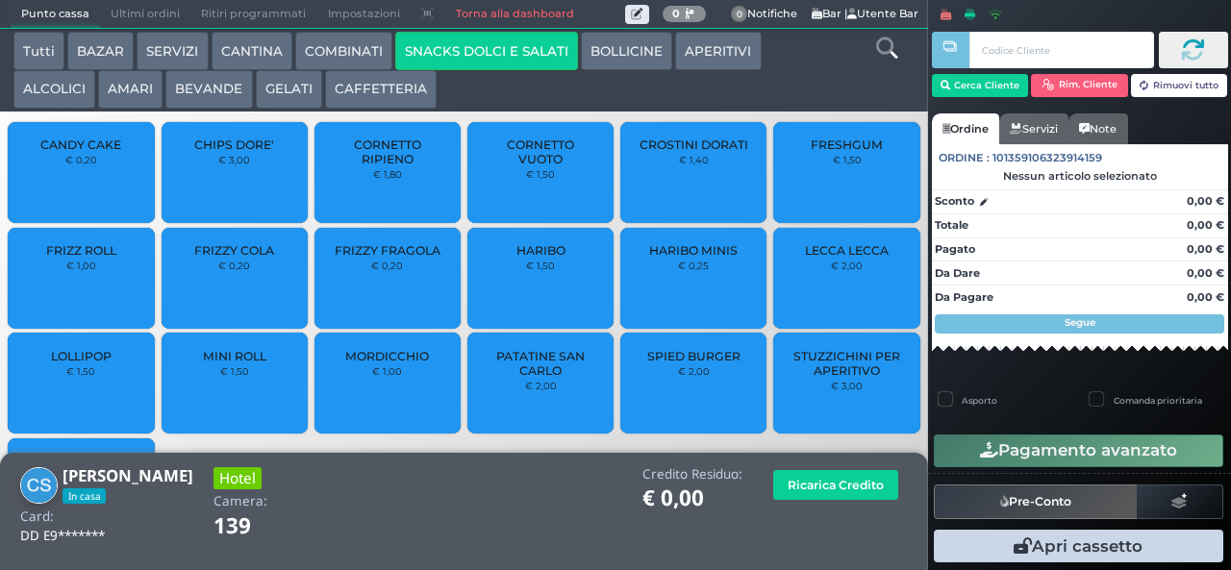
click at [555, 365] on span "PATATINE SAN CARLO" at bounding box center [541, 363] width 114 height 29
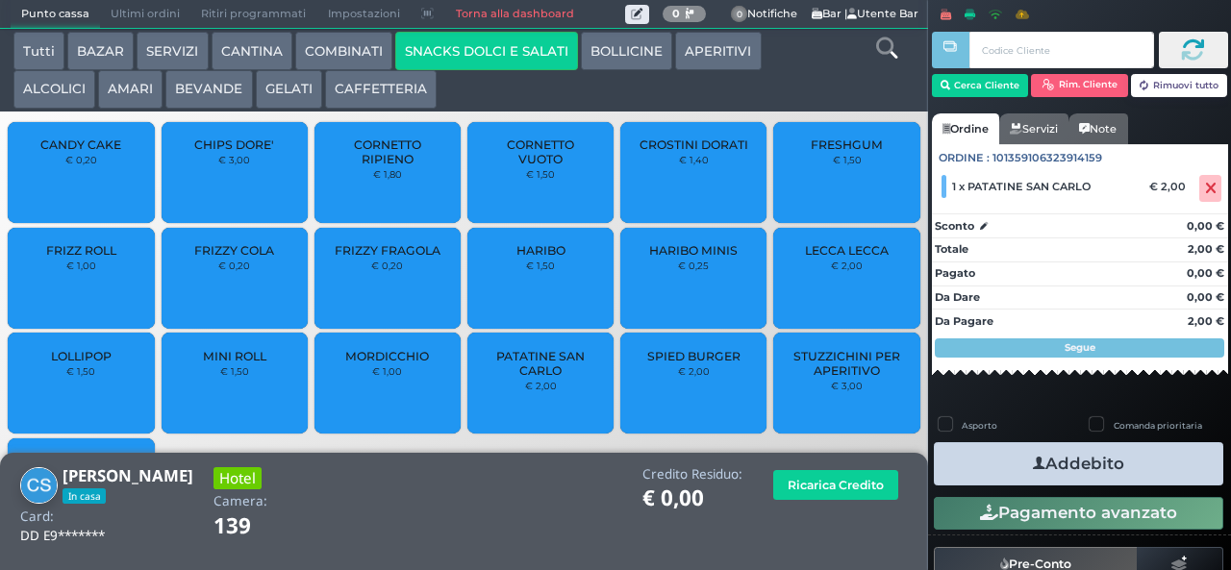
click at [1131, 473] on button "Addebito" at bounding box center [1078, 463] width 289 height 43
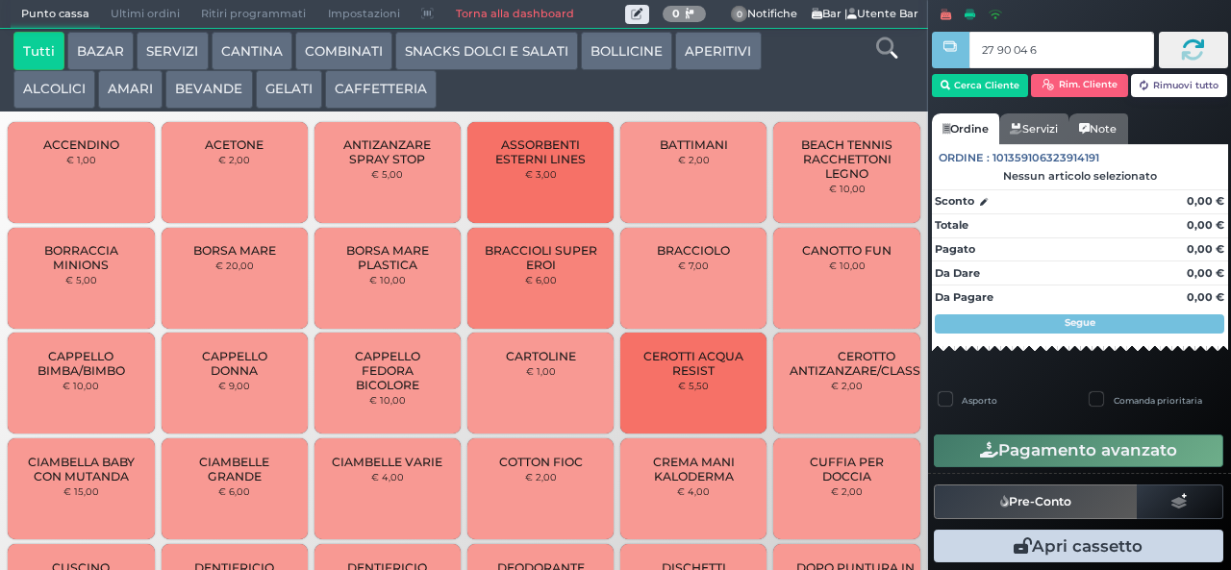
type input "27 90 04 67"
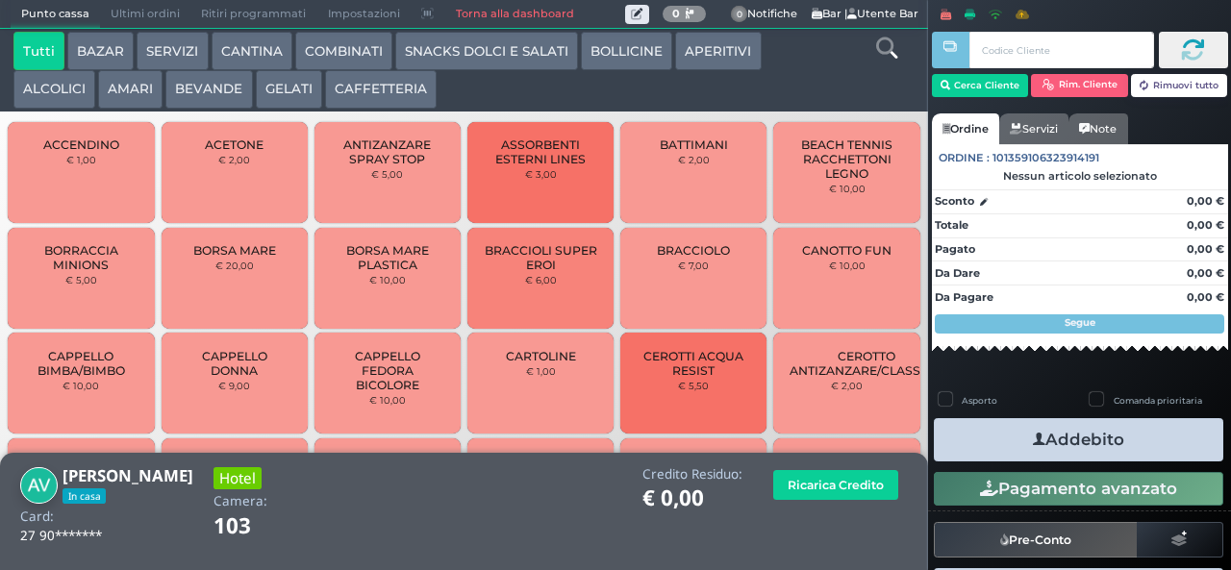
click at [348, 53] on button "COMBINATI" at bounding box center [343, 51] width 97 height 38
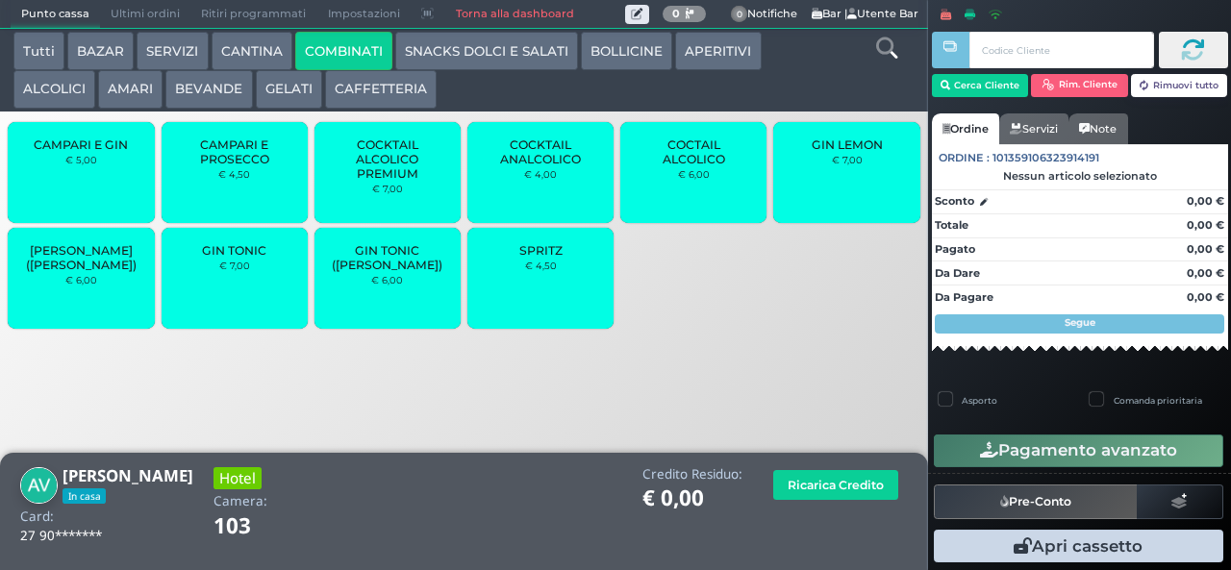
click at [531, 252] on span "SPRITZ" at bounding box center [540, 250] width 43 height 14
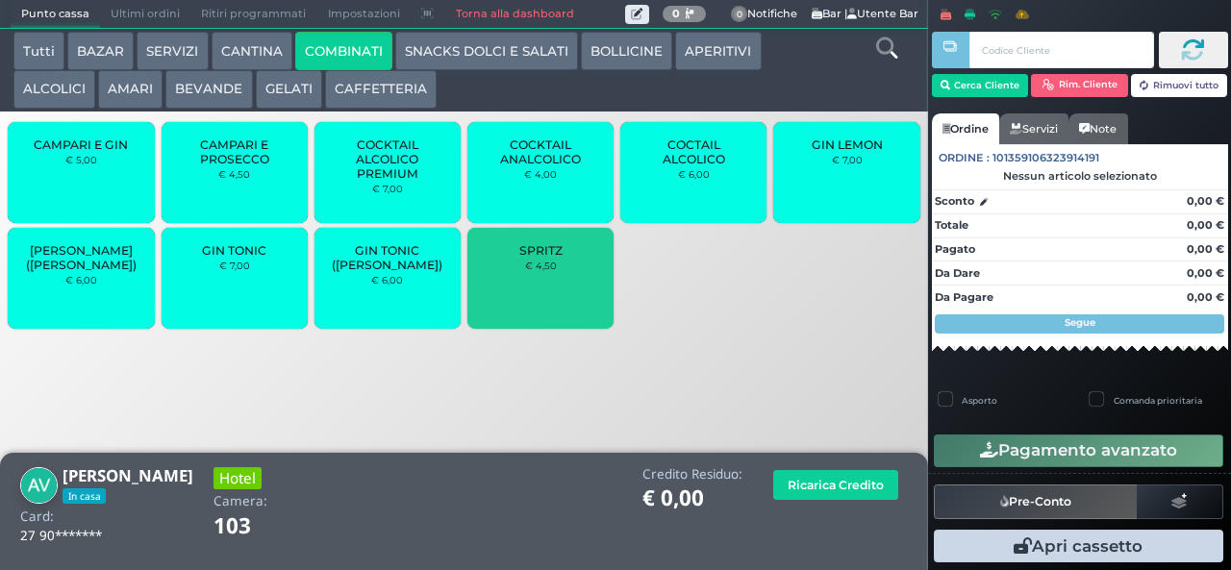
click at [533, 258] on span "SPRITZ" at bounding box center [540, 250] width 43 height 14
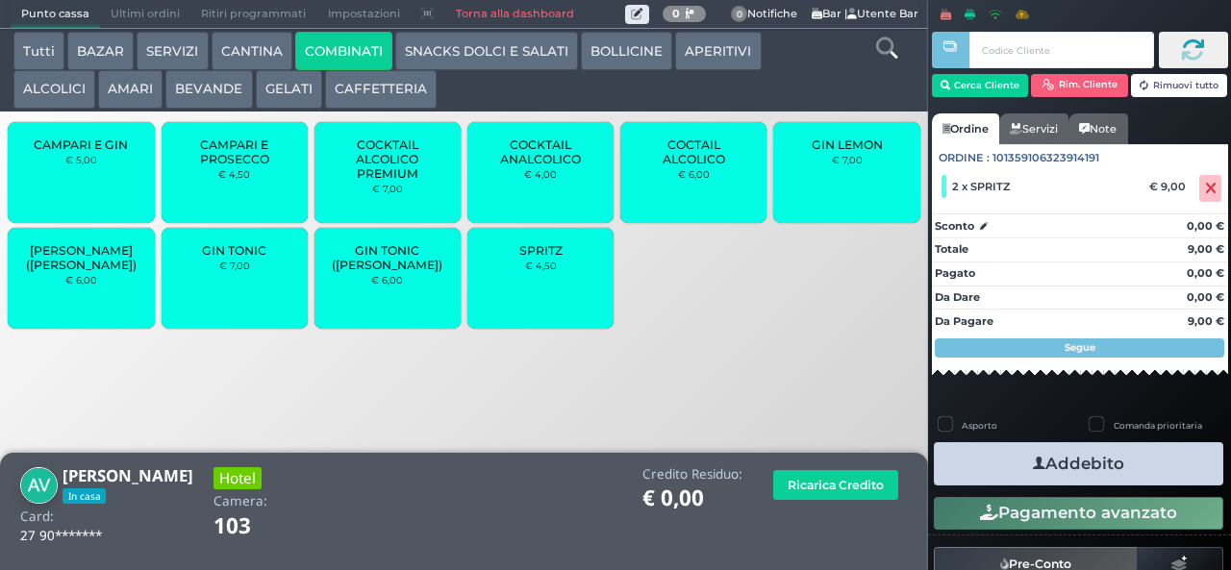
click at [1166, 481] on button "Addebito" at bounding box center [1078, 463] width 289 height 43
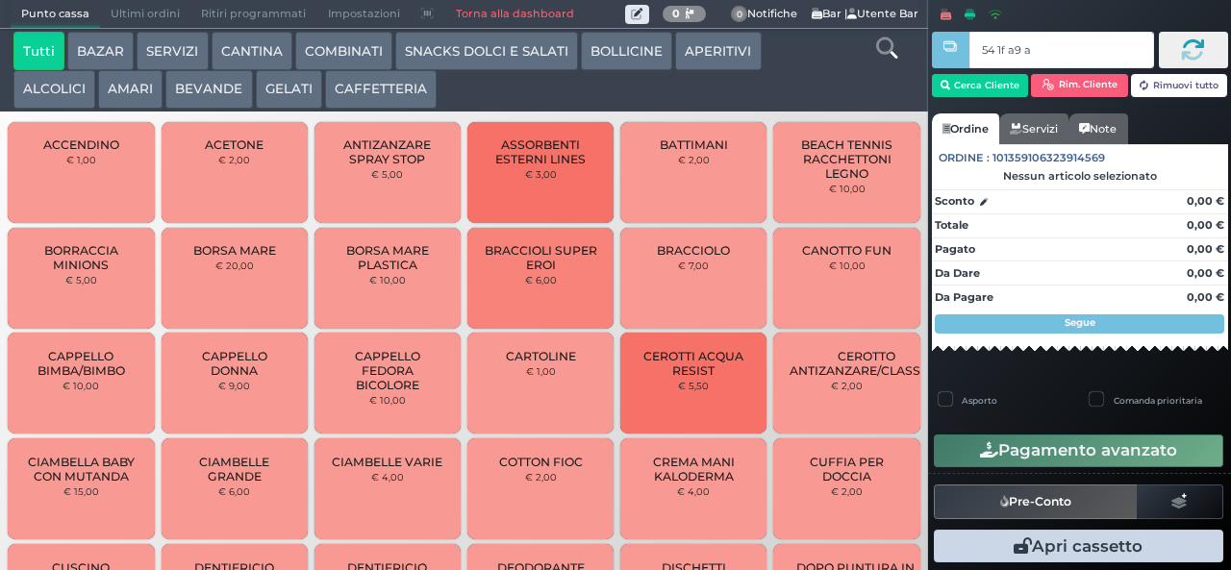
type input "54 1f a9 af"
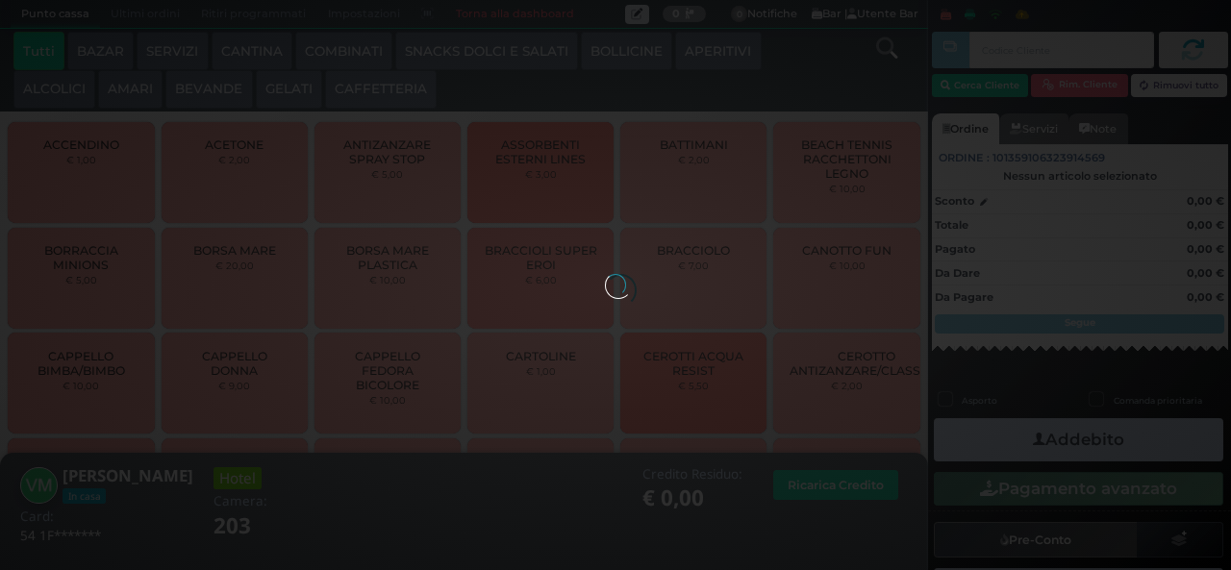
click at [605, 274] on div at bounding box center [615, 284] width 21 height 21
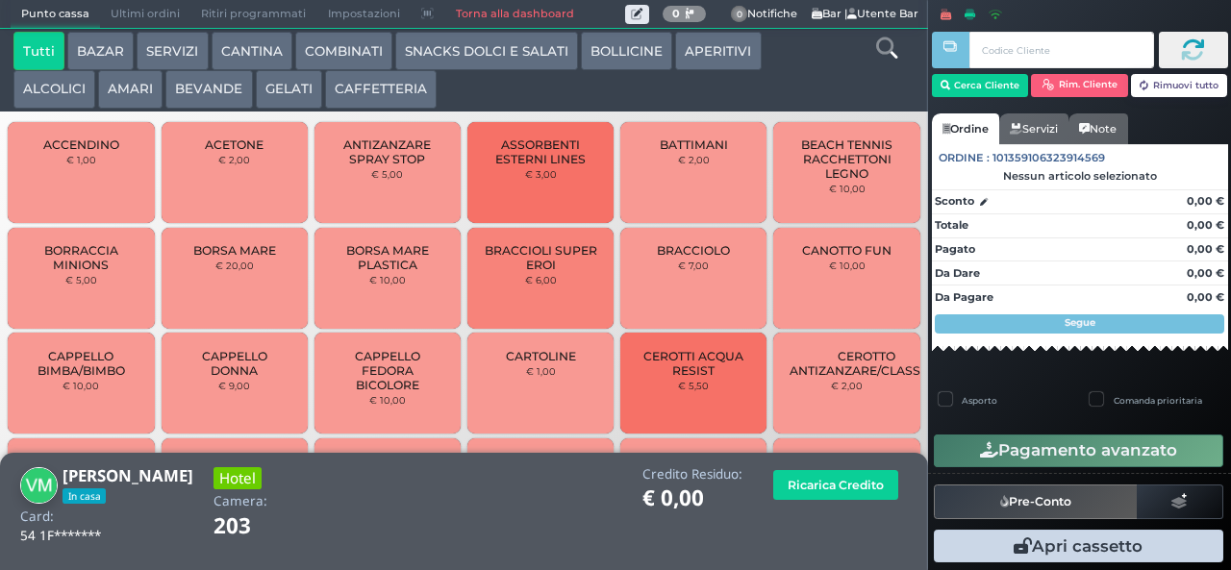
click at [695, 52] on button "APERITIVI" at bounding box center [718, 51] width 86 height 38
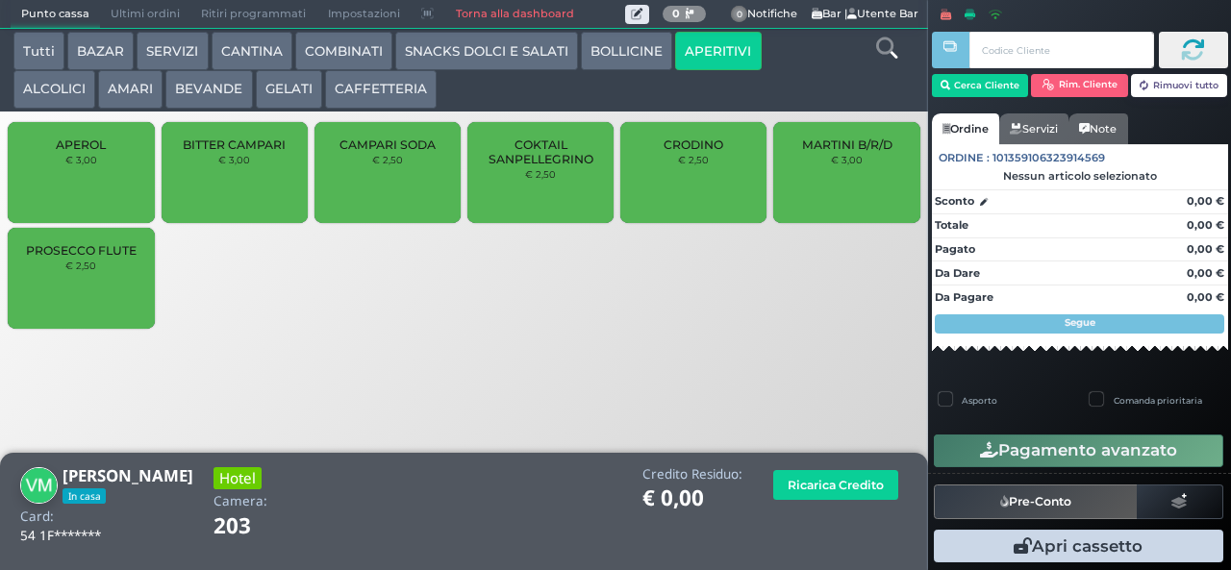
click at [569, 166] on span "COKTAIL SANPELLEGRINO" at bounding box center [541, 152] width 114 height 29
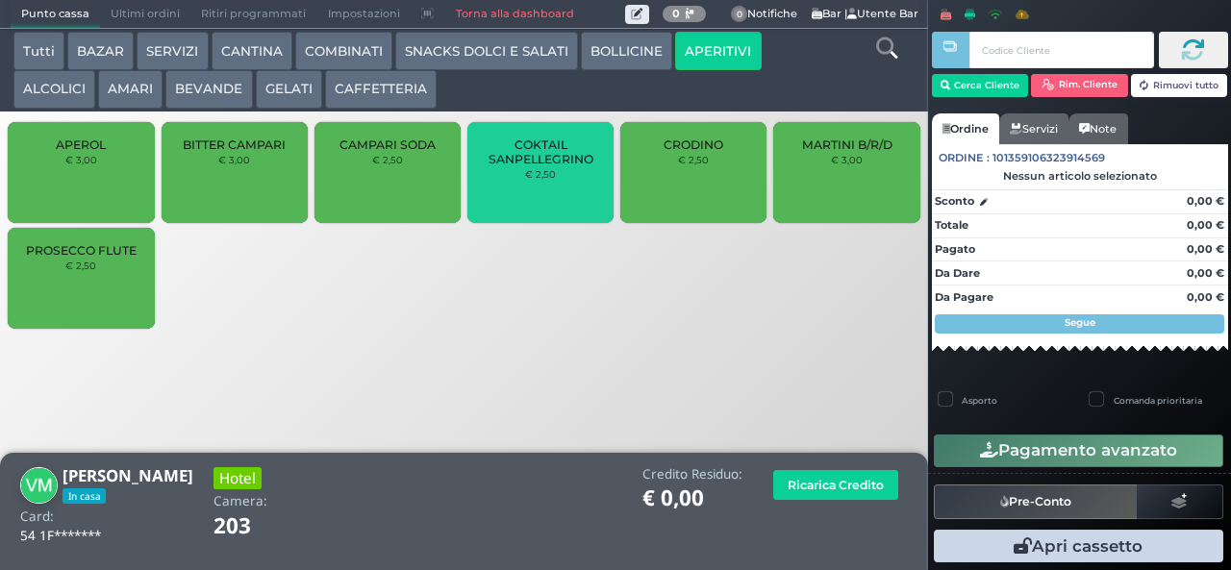
click at [556, 166] on span "COKTAIL SANPELLEGRINO" at bounding box center [541, 152] width 114 height 29
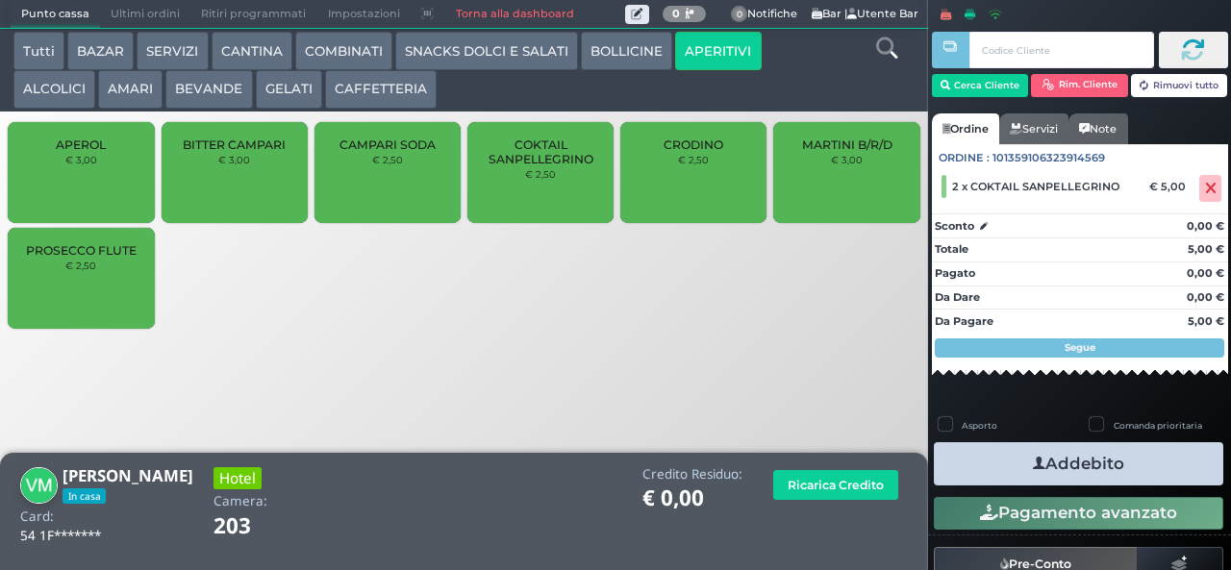
click at [1162, 475] on button "Addebito" at bounding box center [1078, 463] width 289 height 43
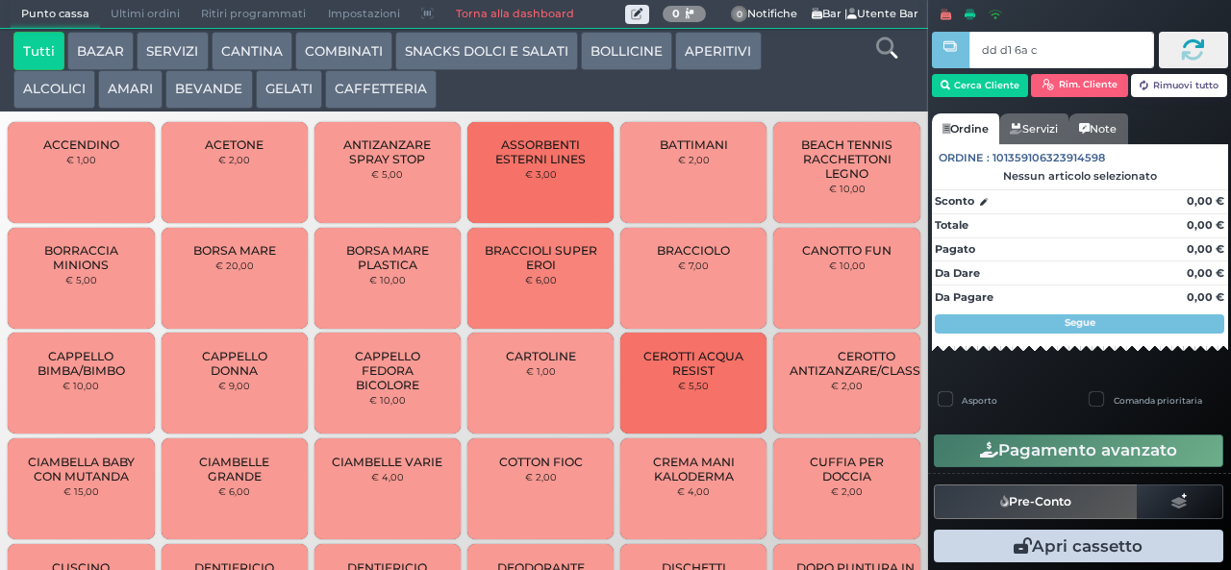
type input "dd d1 6a c3"
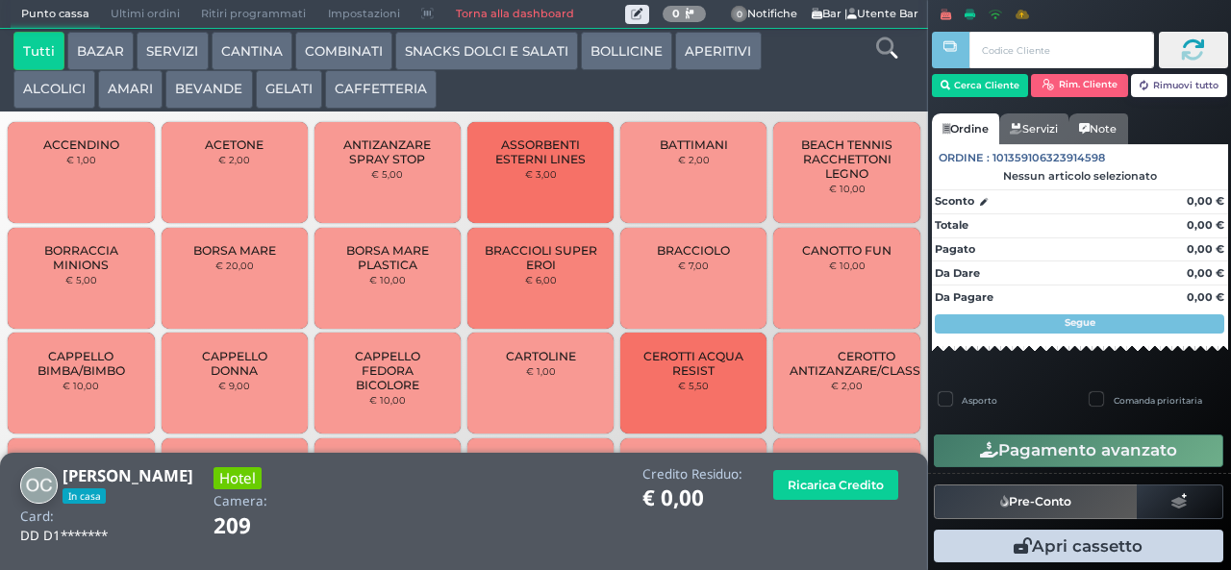
click at [506, 68] on button "SNACKS DOLCI E SALATI" at bounding box center [486, 51] width 183 height 38
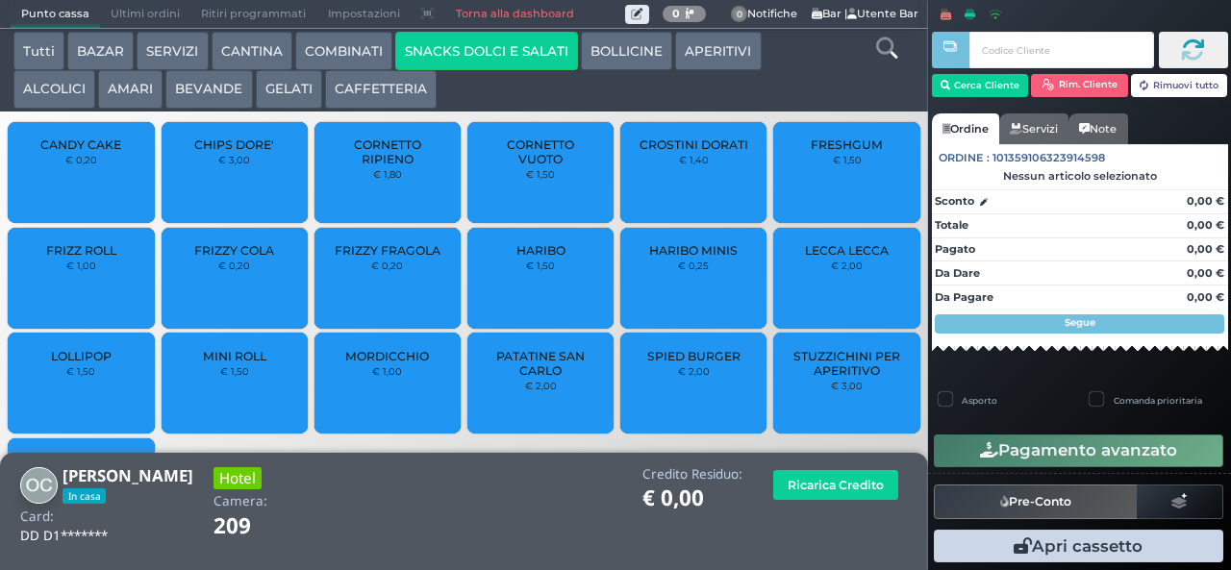
click at [715, 59] on button "APERITIVI" at bounding box center [718, 51] width 86 height 38
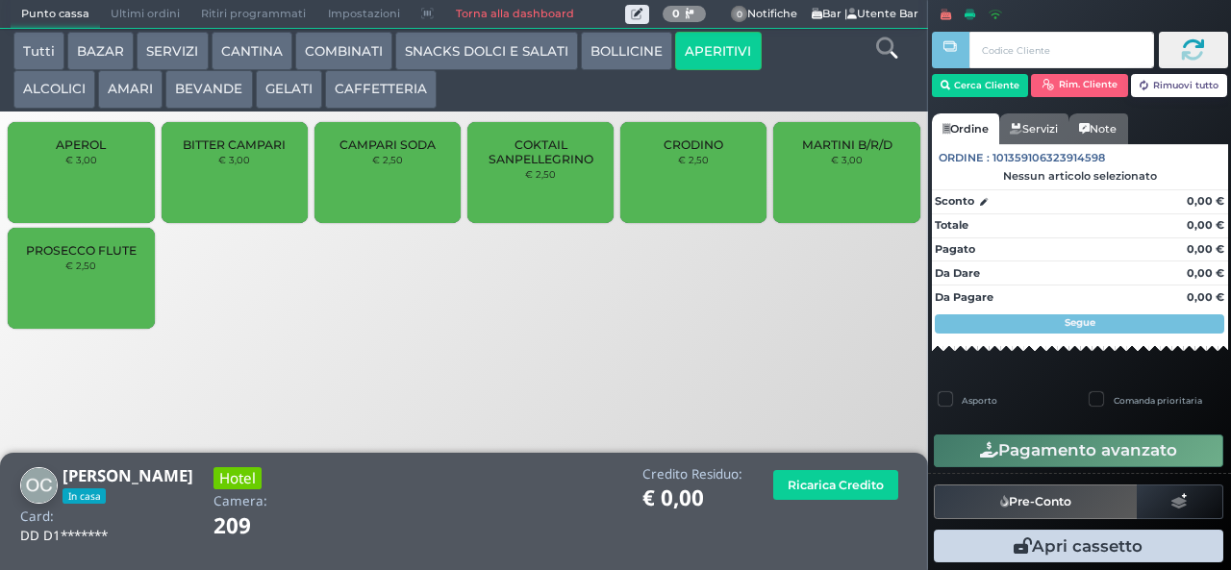
click at [564, 166] on span "COKTAIL SANPELLEGRINO" at bounding box center [541, 152] width 114 height 29
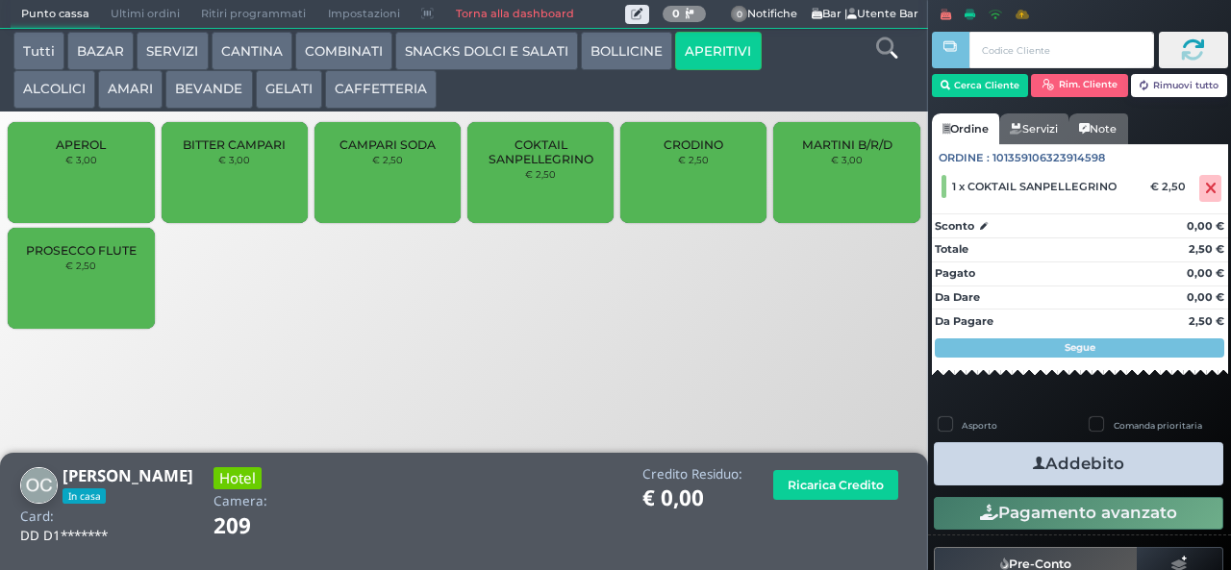
click at [1116, 465] on button "Addebito" at bounding box center [1078, 463] width 289 height 43
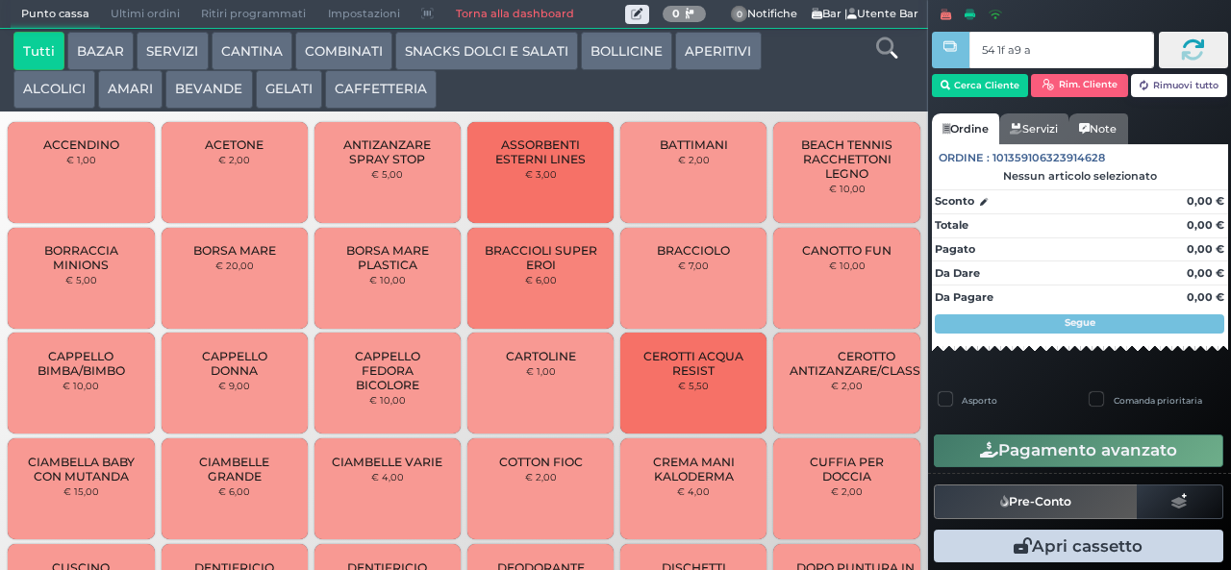
type input "54 1f a9 af"
click at [737, 63] on button "APERITIVI" at bounding box center [718, 51] width 86 height 38
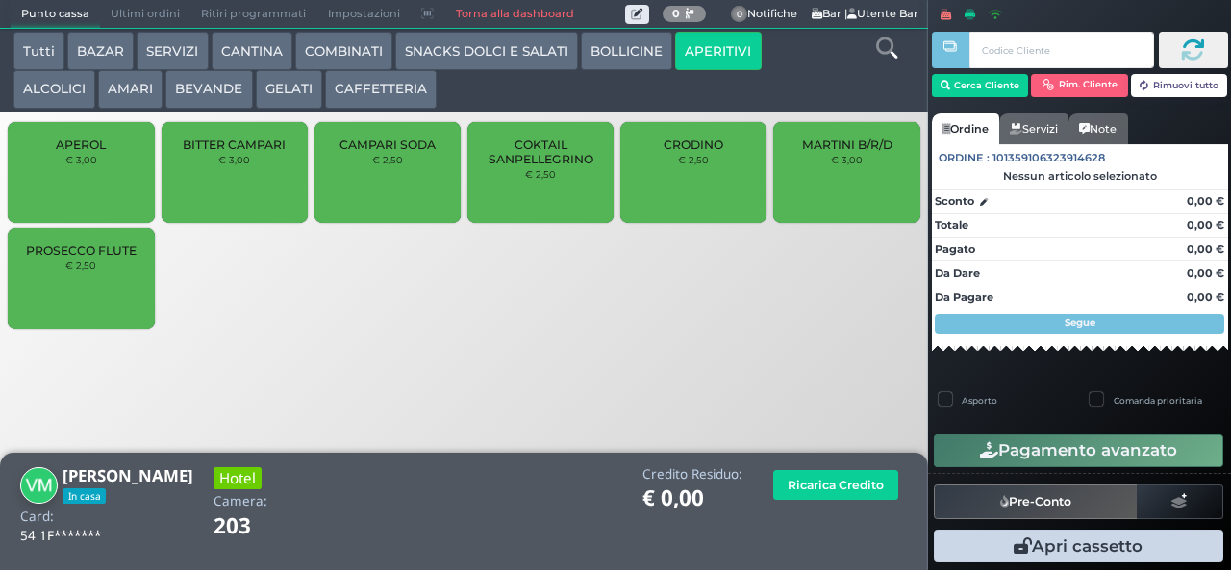
click at [578, 166] on span "COKTAIL SANPELLEGRINO" at bounding box center [541, 152] width 114 height 29
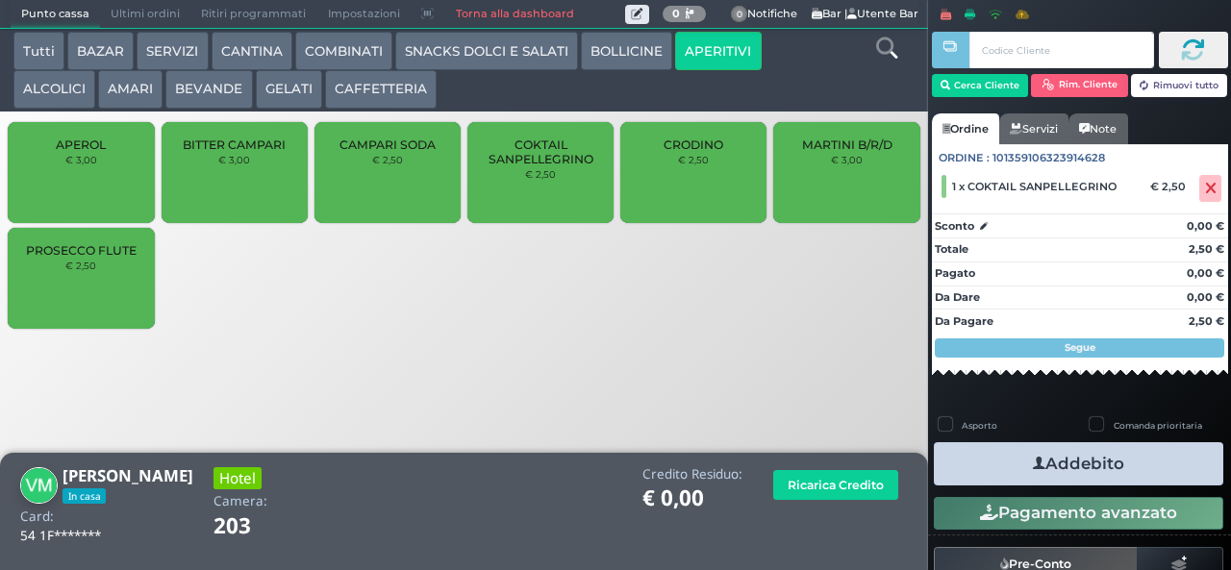
click at [1171, 475] on button "Addebito" at bounding box center [1078, 463] width 289 height 43
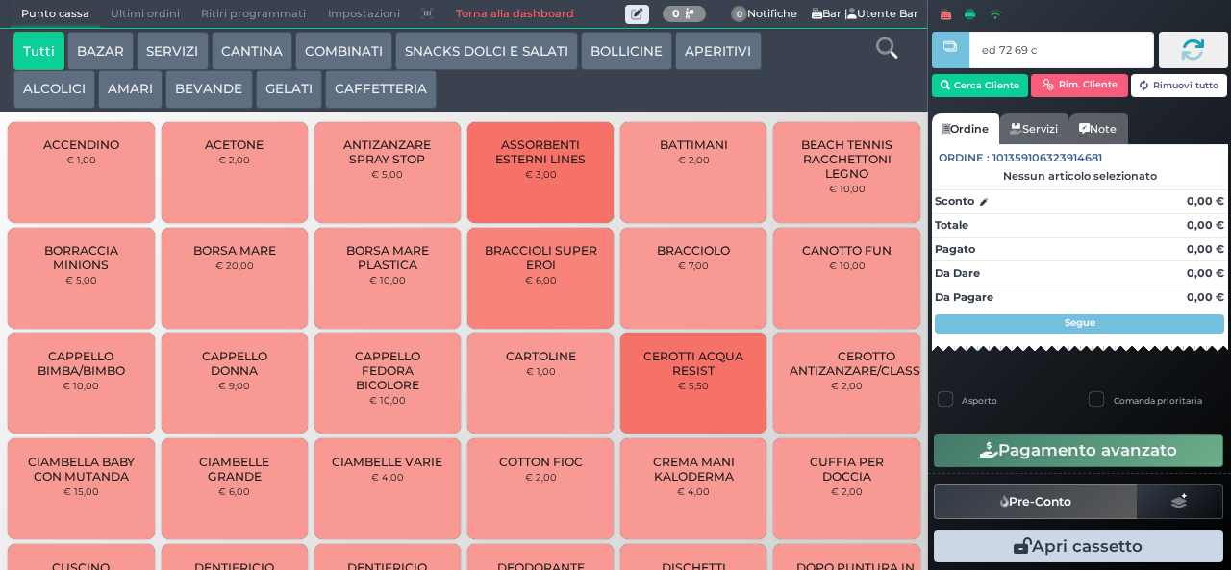
type input "ed 72 69 c3"
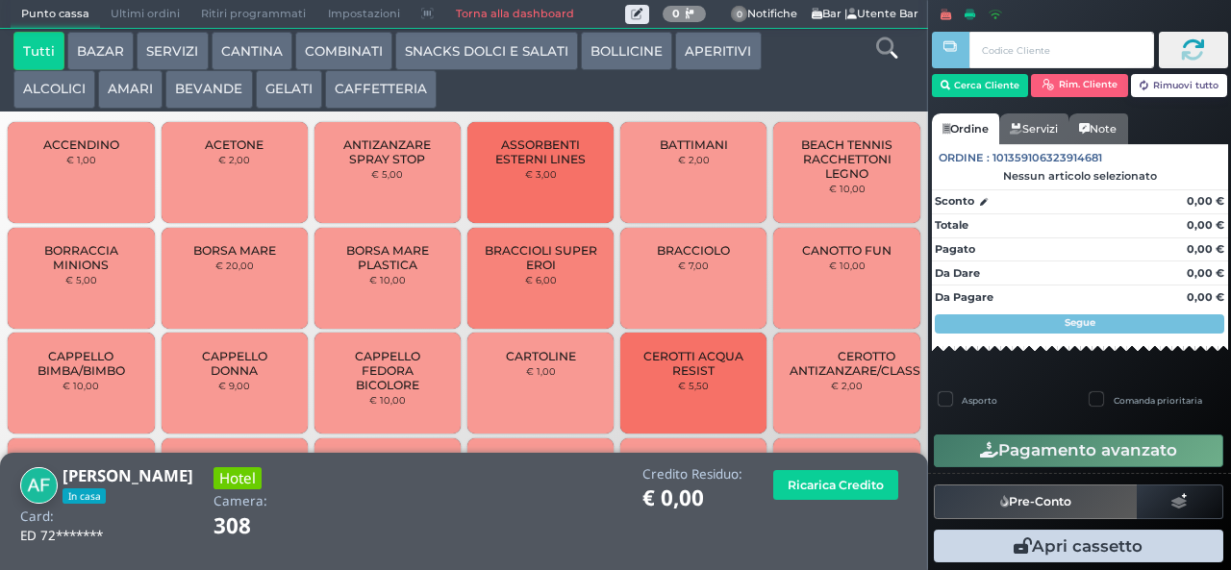
click at [690, 67] on button "APERITIVI" at bounding box center [718, 51] width 86 height 38
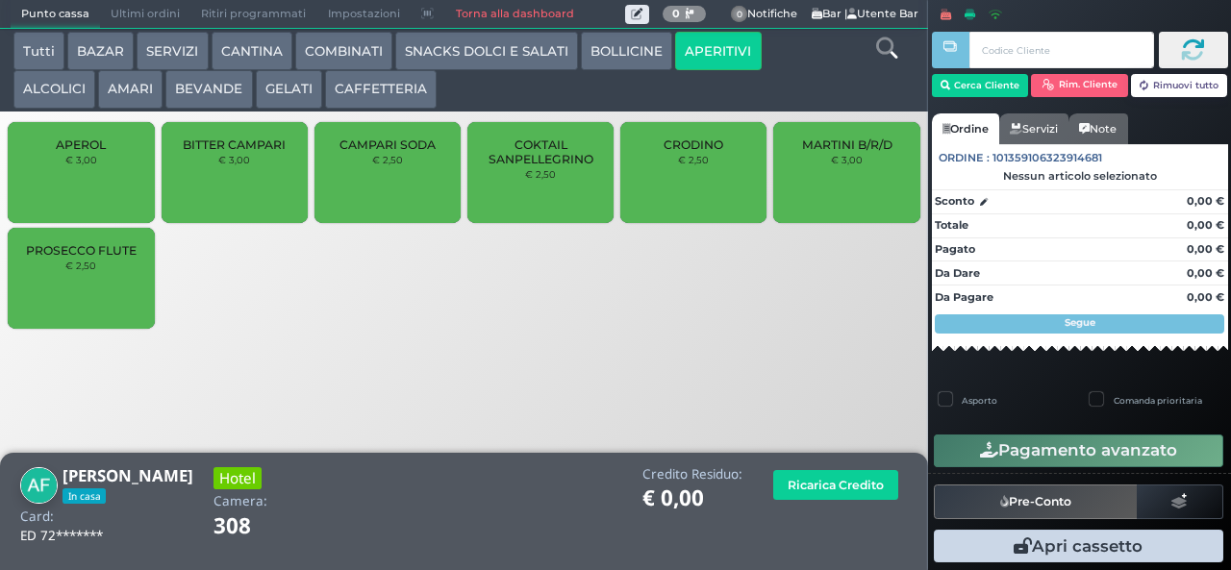
click at [67, 258] on span "PROSECCO FLUTE" at bounding box center [81, 250] width 111 height 14
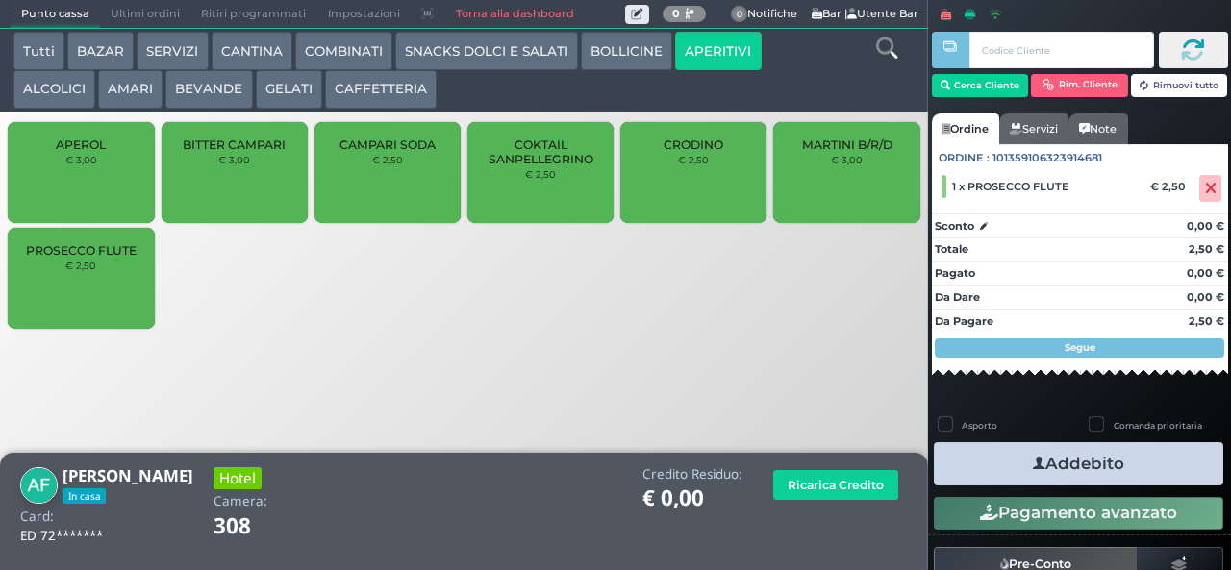
click at [59, 289] on div "PROSECCO FLUTE € 2,50" at bounding box center [81, 278] width 146 height 101
click at [980, 459] on button "Addebito" at bounding box center [1078, 463] width 289 height 43
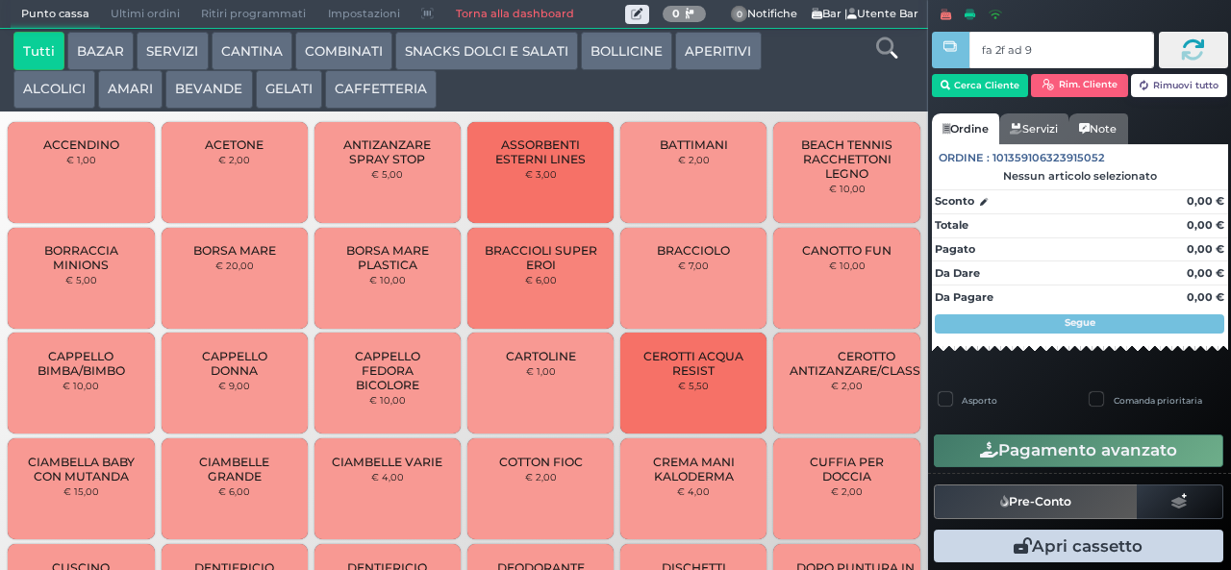
type input "fa 2f ad 9a"
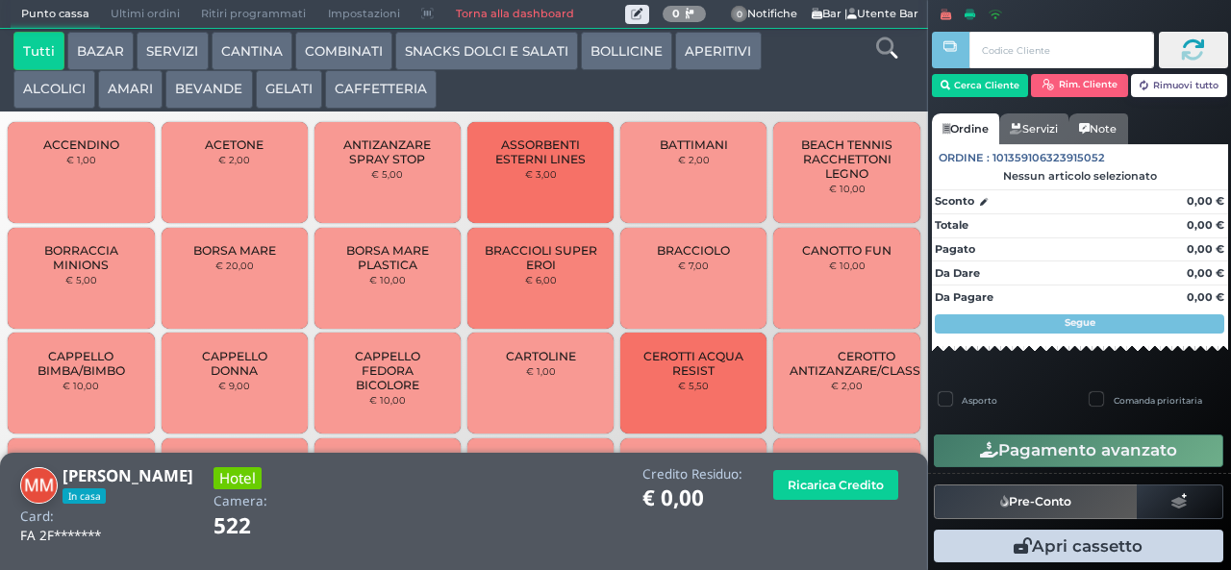
click at [338, 52] on button "COMBINATI" at bounding box center [343, 51] width 97 height 38
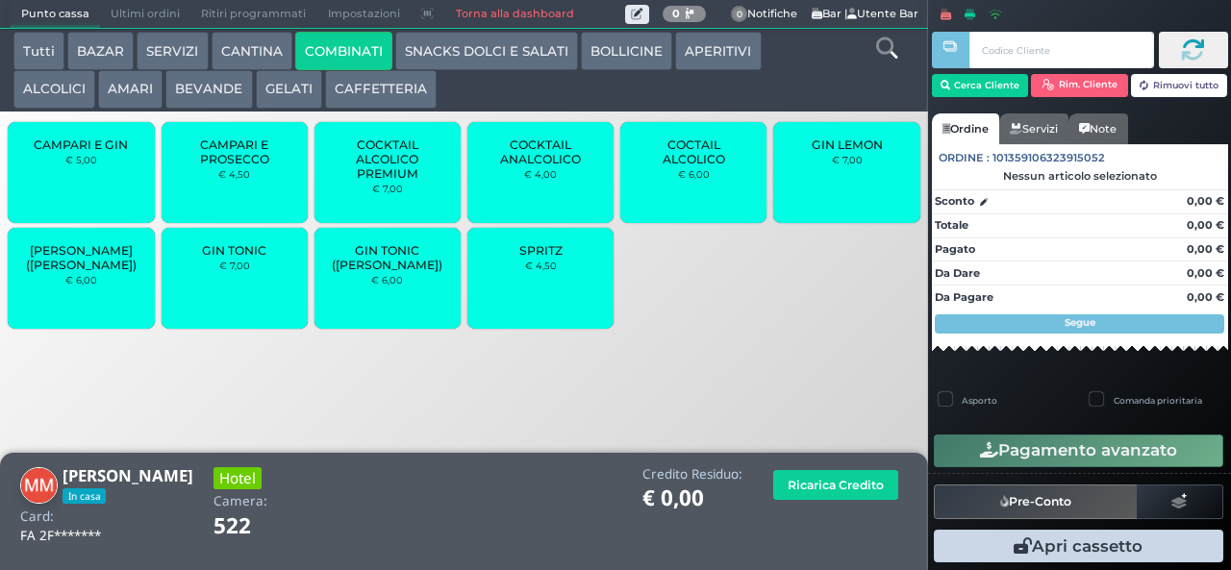
click at [515, 289] on div "SPRITZ € 4,50" at bounding box center [540, 278] width 146 height 101
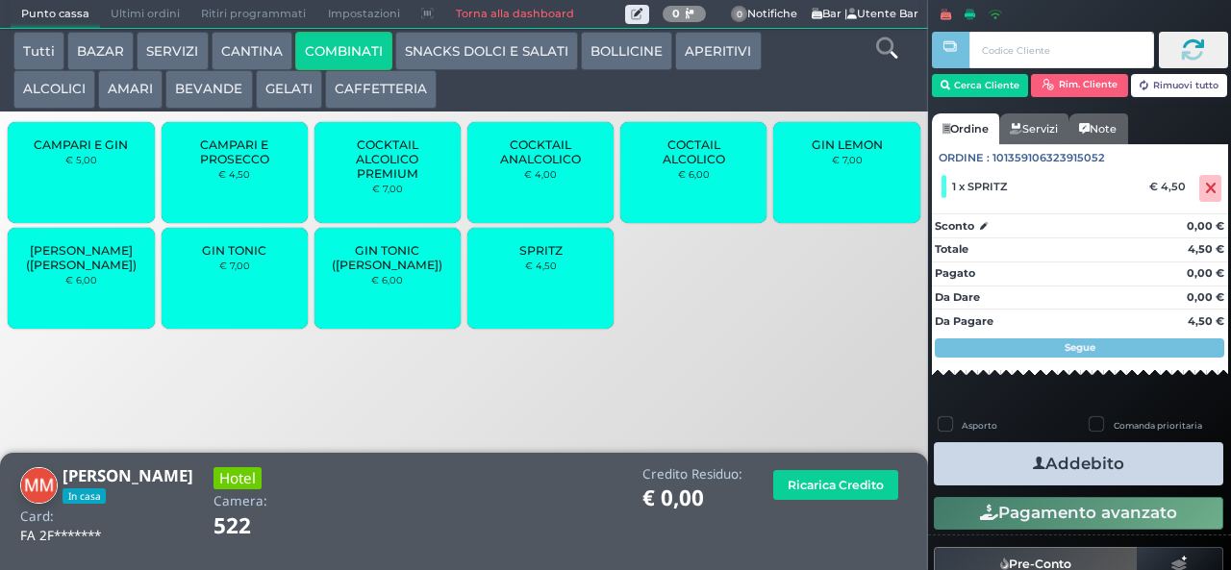
click at [986, 458] on button "Addebito" at bounding box center [1078, 463] width 289 height 43
